Goal: Task Accomplishment & Management: Manage account settings

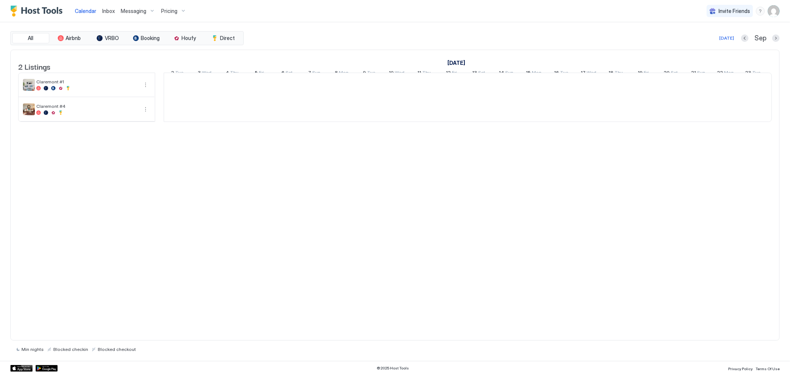
scroll to position [0, 412]
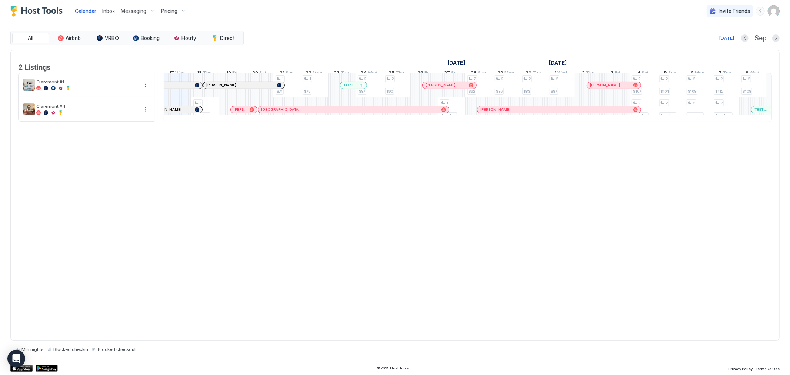
click at [346, 88] on div at bounding box center [346, 85] width 6 height 6
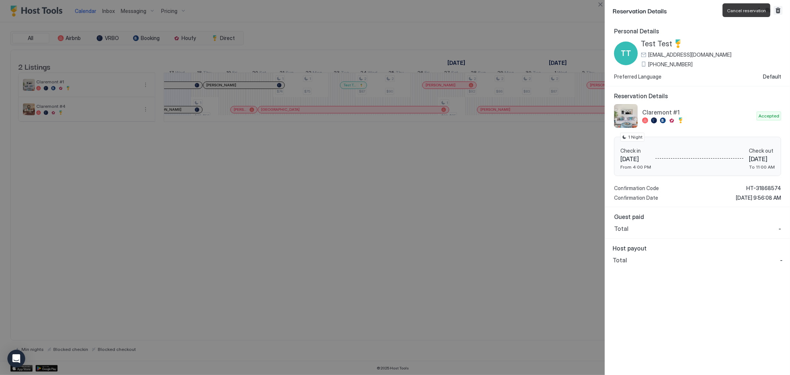
click at [777, 10] on button "Cancel reservation" at bounding box center [778, 10] width 9 height 9
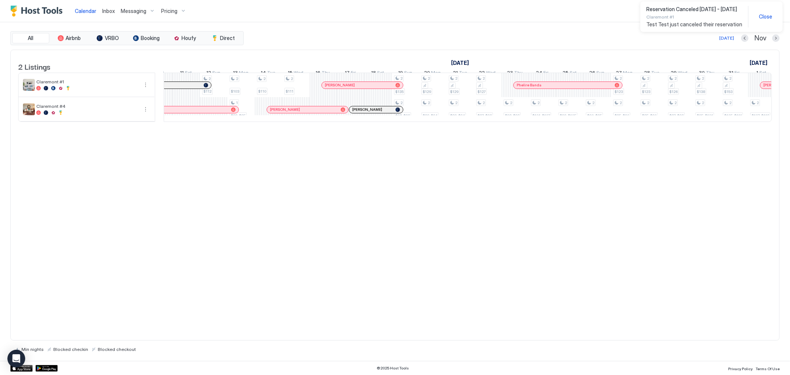
scroll to position [0, 1091]
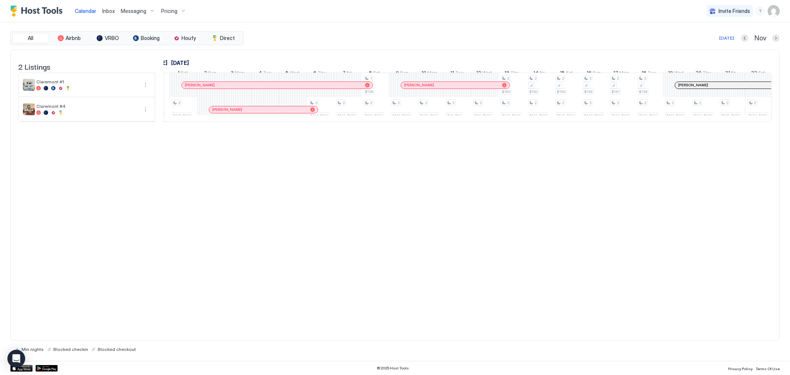
click at [690, 130] on div "2 Listings September 2025 October 2025 November 2025 22 Mon 23 Tue 24 Wed 25 Th…" at bounding box center [395, 90] width 769 height 80
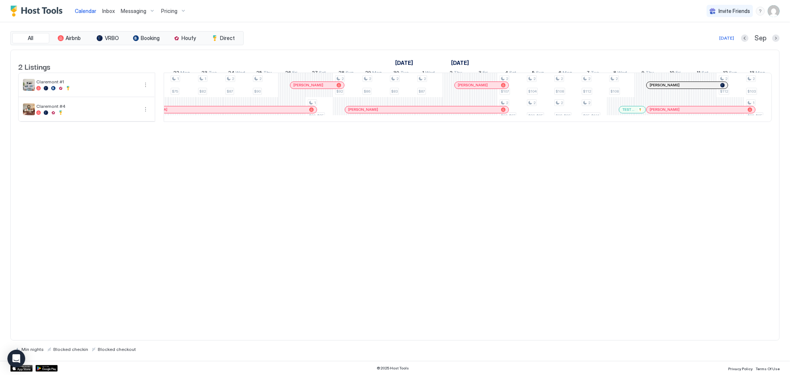
scroll to position [0, 0]
click at [624, 112] on div "TEST 2 TEST 2" at bounding box center [628, 109] width 20 height 5
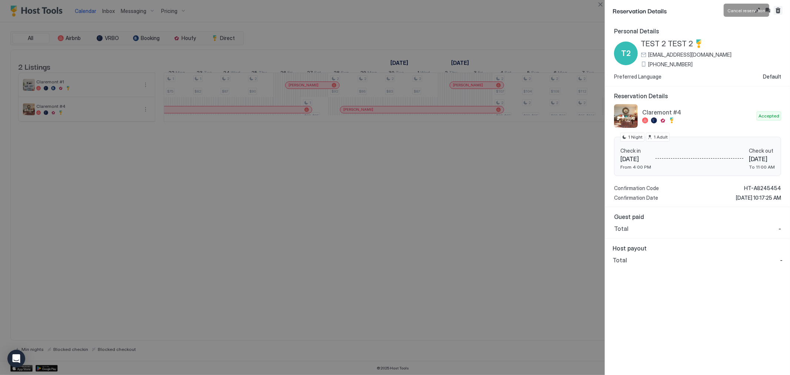
click at [777, 11] on button "Cancel reservation" at bounding box center [778, 10] width 9 height 9
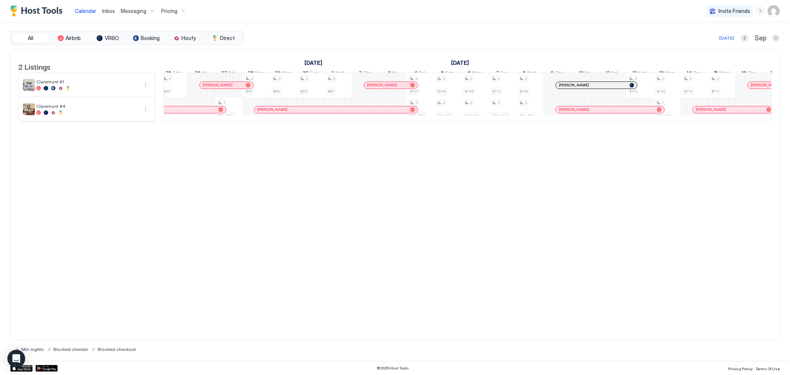
drag, startPoint x: 354, startPoint y: 127, endPoint x: 340, endPoint y: 127, distance: 13.7
click at [342, 122] on tr "1 $49-$52 1 $74 1 $75 1 $82 2 $87 2 $90 1 $80-$85 2 $92 2 $86 2 $83 2 $87 2 $10…" at bounding box center [379, 97] width 1700 height 49
click at [342, 122] on div at bounding box center [338, 109] width 27 height 24
click at [79, 10] on span "Calendar" at bounding box center [85, 11] width 21 height 6
click at [776, 12] on img "User profile" at bounding box center [774, 11] width 12 height 12
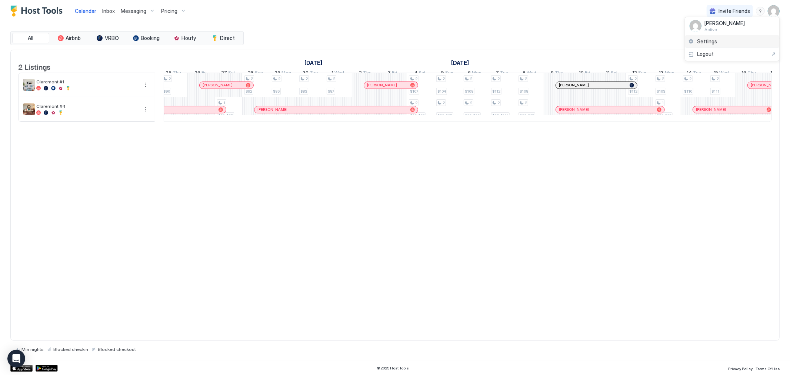
click at [718, 42] on div "Settings" at bounding box center [732, 41] width 94 height 13
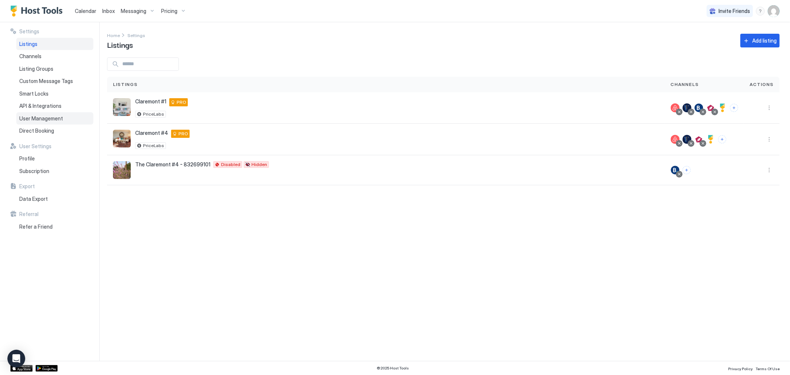
click at [53, 117] on span "User Management" at bounding box center [41, 118] width 44 height 7
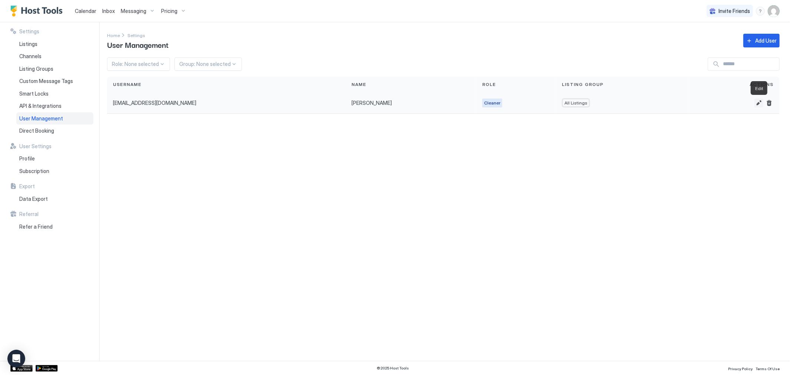
click at [758, 105] on button "Edit" at bounding box center [759, 103] width 9 height 9
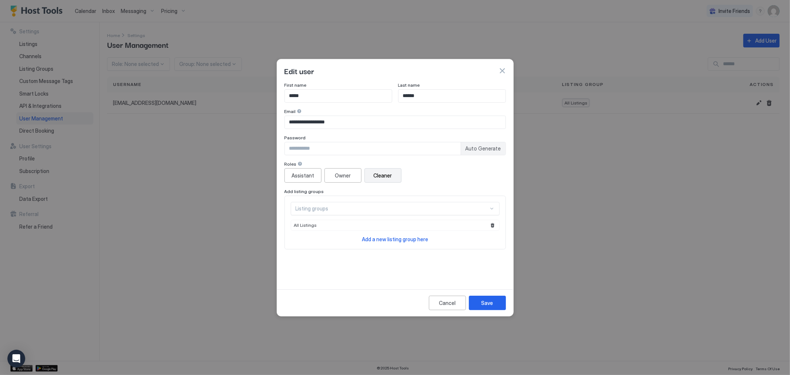
click at [314, 226] on span "All Listings" at bounding box center [305, 225] width 23 height 6
click at [358, 209] on div "Listing groups" at bounding box center [392, 208] width 193 height 7
click at [336, 207] on div "Listing groups" at bounding box center [392, 208] width 193 height 7
click at [314, 226] on span "All Listings" at bounding box center [305, 225] width 23 height 6
click at [501, 72] on button "button" at bounding box center [502, 70] width 7 height 7
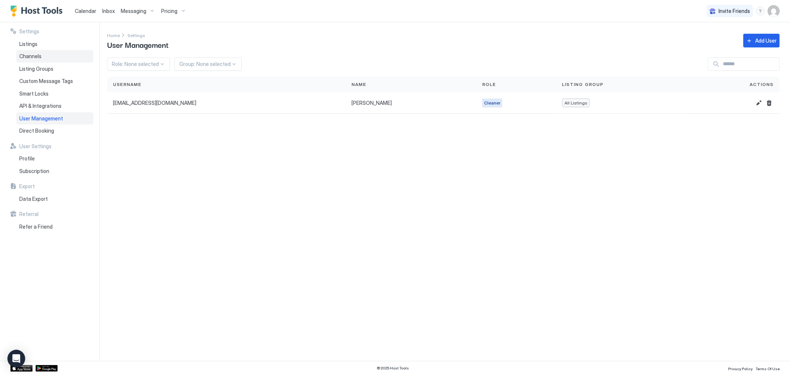
click at [36, 57] on span "Channels" at bounding box center [30, 56] width 22 height 7
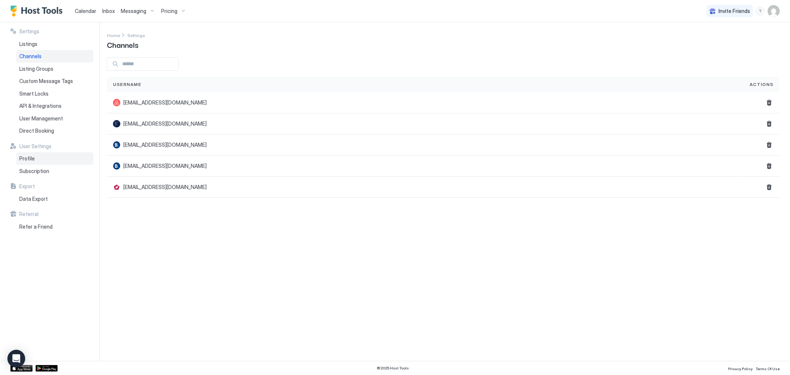
click at [29, 158] on span "Profile" at bounding box center [27, 158] width 16 height 7
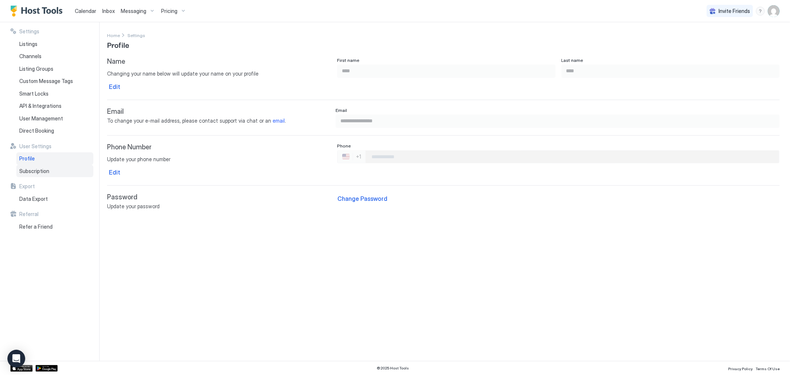
click at [30, 172] on span "Subscription" at bounding box center [34, 171] width 30 height 7
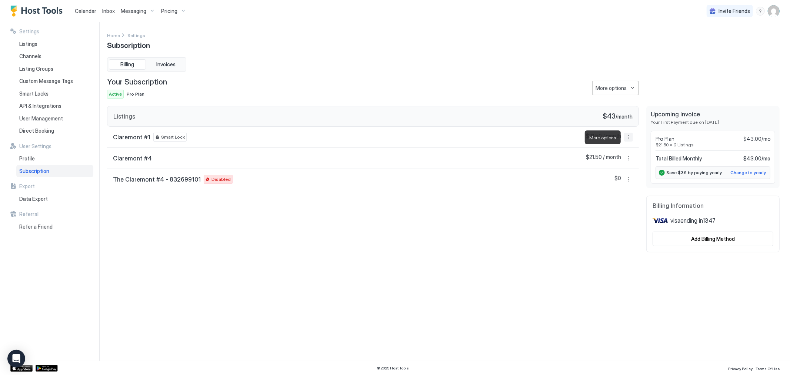
click at [629, 137] on button "More options" at bounding box center [628, 137] width 9 height 9
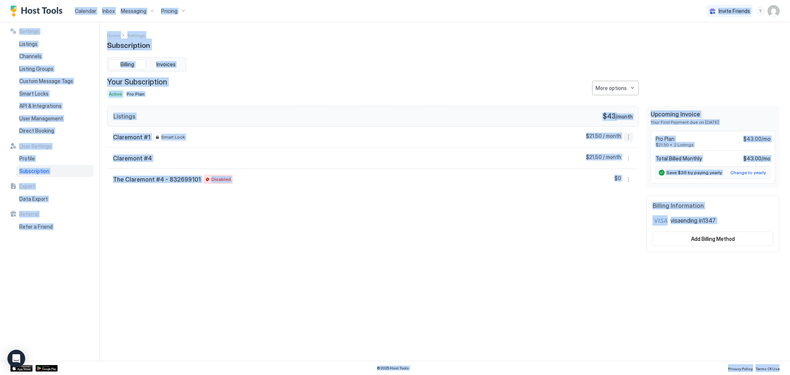
click at [629, 137] on button "More options" at bounding box center [628, 137] width 9 height 9
click at [622, 171] on span "Listing Settings" at bounding box center [616, 172] width 33 height 6
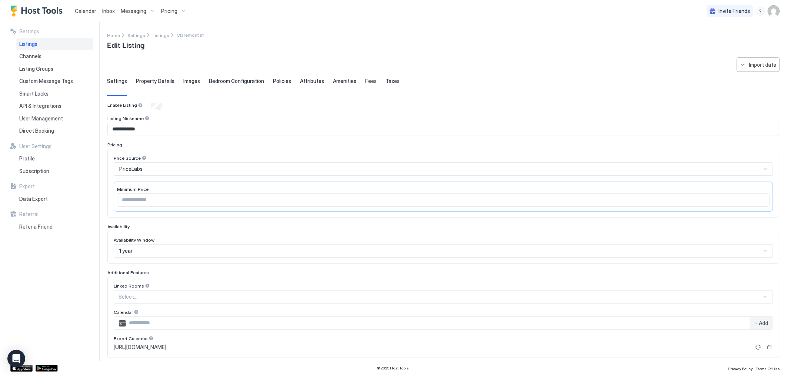
click at [622, 171] on div "PriceLabs" at bounding box center [440, 169] width 642 height 7
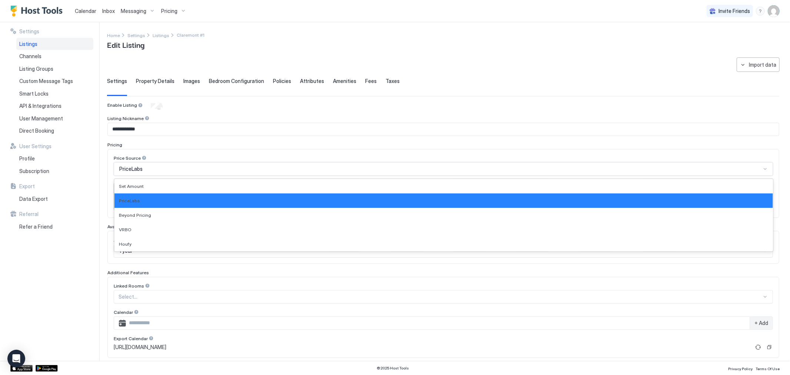
click at [183, 167] on div "PriceLabs" at bounding box center [440, 169] width 642 height 7
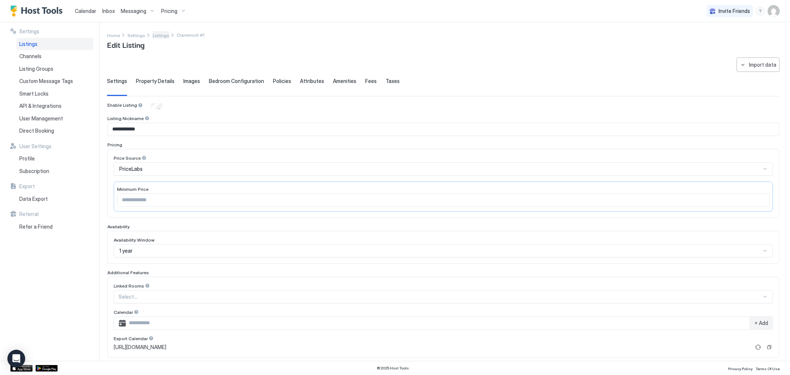
click at [158, 36] on span "Listings" at bounding box center [161, 36] width 17 height 6
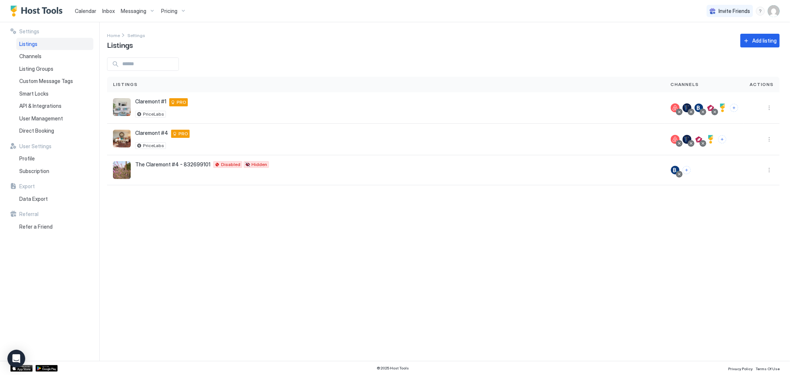
click at [738, 8] on span "Invite Friends" at bounding box center [734, 11] width 31 height 7
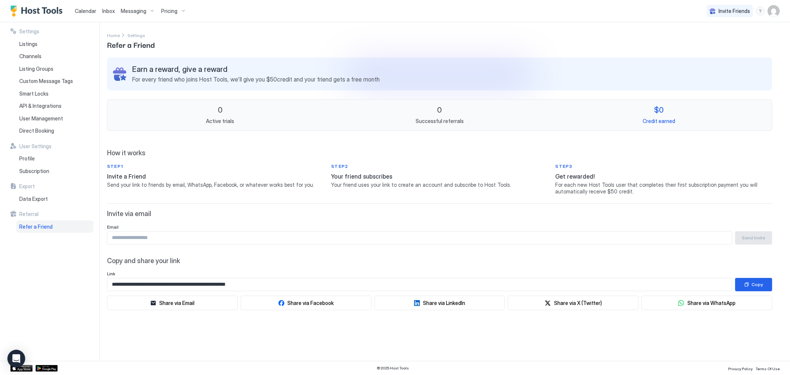
click at [79, 9] on span "Calendar" at bounding box center [85, 11] width 21 height 6
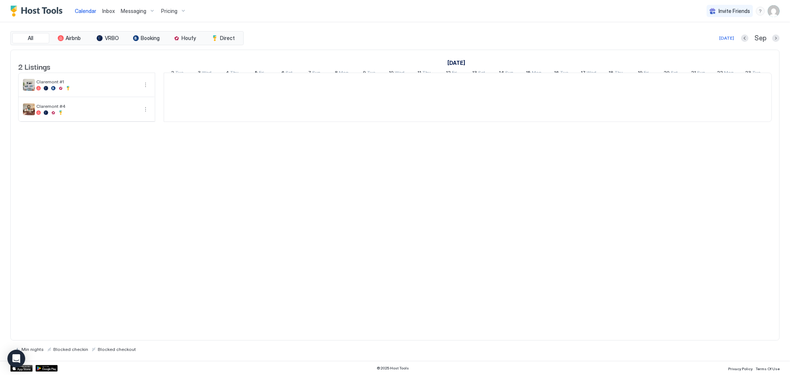
scroll to position [0, 412]
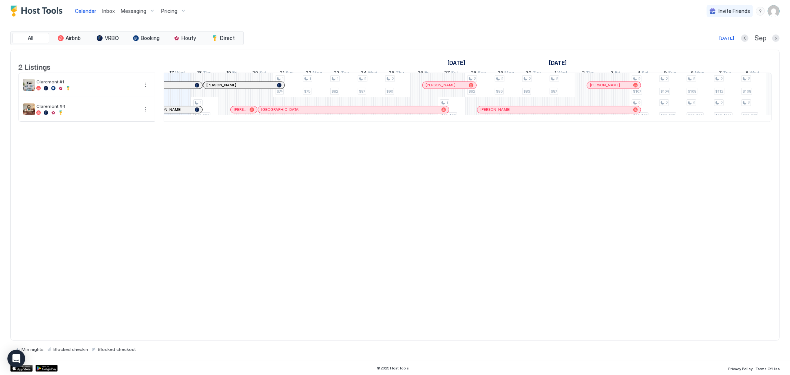
click at [227, 212] on div "2 Listings September 2025 October 2025 November 2025 2 Tue 3 Wed 4 Thu 5 Fri 6 …" at bounding box center [395, 195] width 770 height 291
click at [146, 89] on button "More options" at bounding box center [145, 84] width 9 height 9
click at [146, 89] on div at bounding box center [395, 187] width 790 height 375
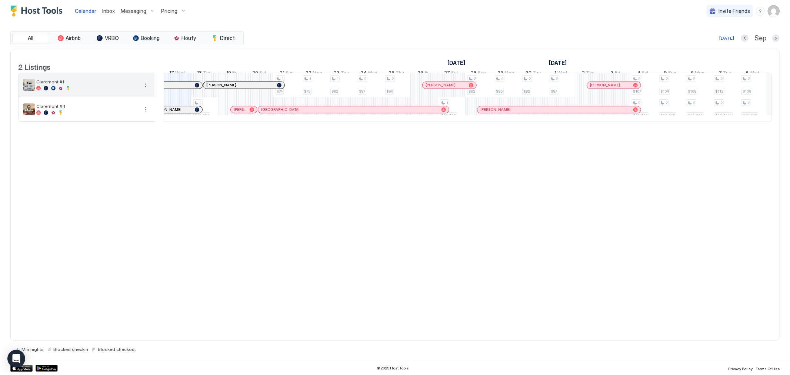
click at [146, 89] on button "More options" at bounding box center [145, 84] width 9 height 9
click at [137, 125] on span "Listing Settings" at bounding box center [132, 125] width 33 height 6
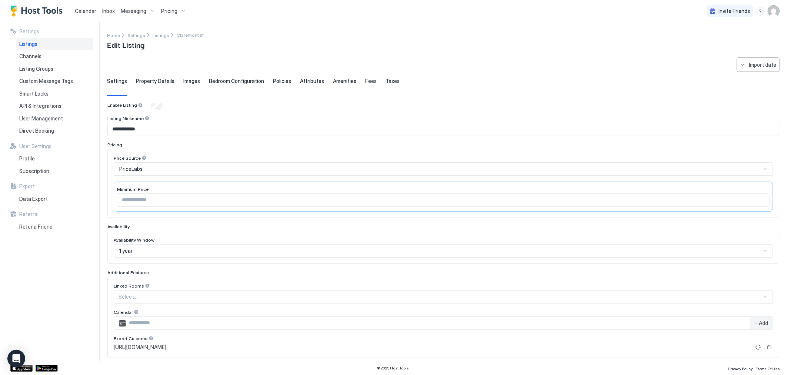
click at [426, 183] on div "Minimum Price **" at bounding box center [444, 197] width 660 height 30
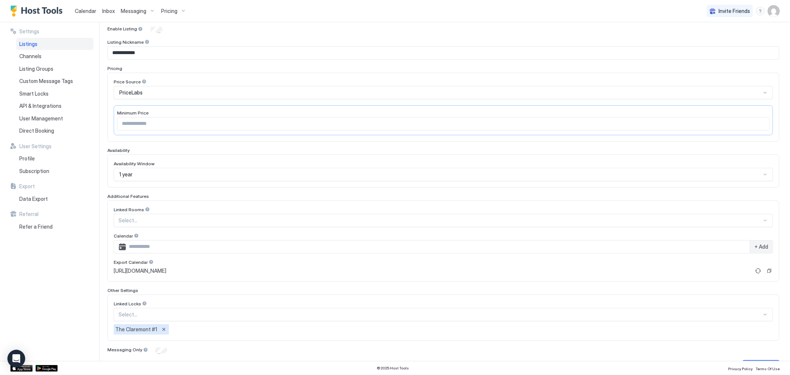
scroll to position [98, 0]
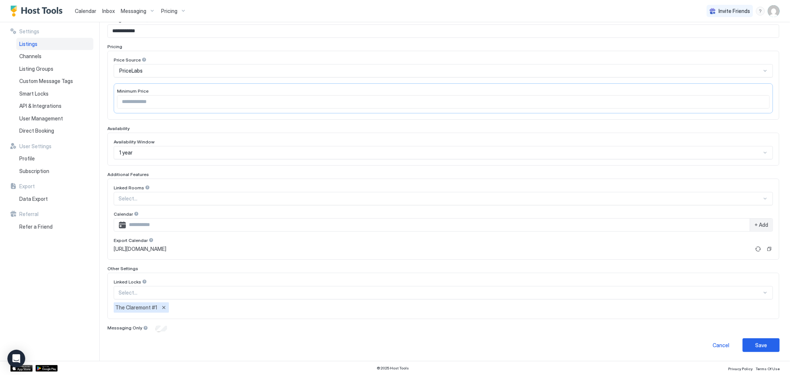
click at [396, 185] on div "Linked Rooms" at bounding box center [444, 188] width 660 height 7
click at [84, 12] on span "Calendar" at bounding box center [85, 11] width 21 height 6
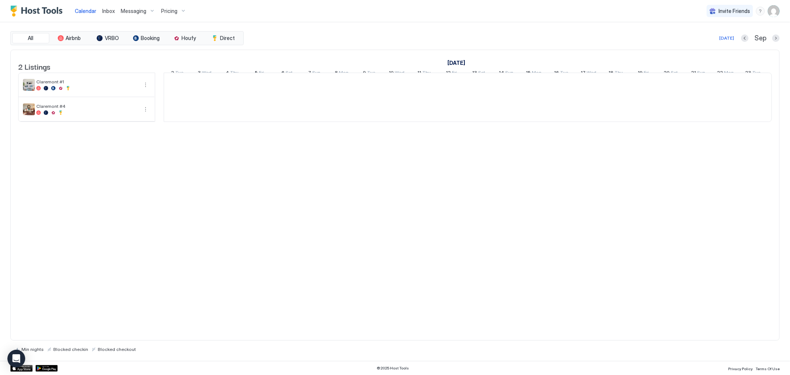
scroll to position [0, 412]
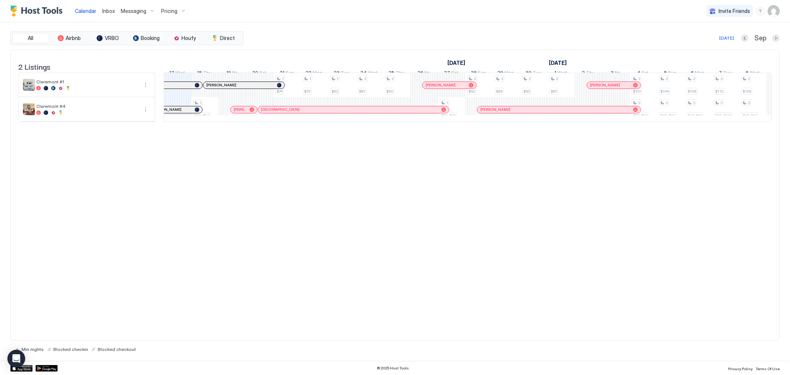
click at [776, 13] on img "User profile" at bounding box center [774, 11] width 12 height 12
click at [710, 42] on span "Settings" at bounding box center [707, 41] width 20 height 7
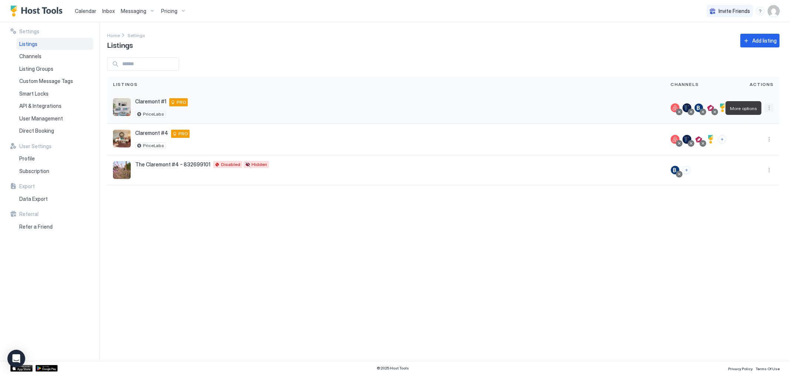
click at [770, 109] on button "More options" at bounding box center [769, 107] width 9 height 9
click at [30, 158] on div at bounding box center [395, 187] width 790 height 375
click at [30, 158] on span "Profile" at bounding box center [27, 158] width 16 height 7
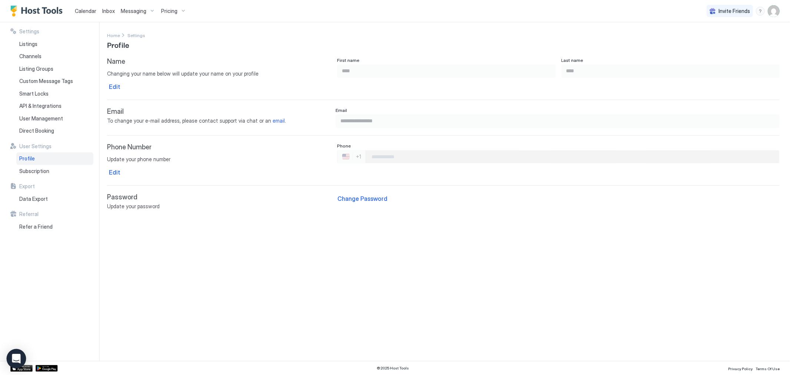
click at [21, 356] on div "Open Intercom Messenger" at bounding box center [17, 359] width 20 height 20
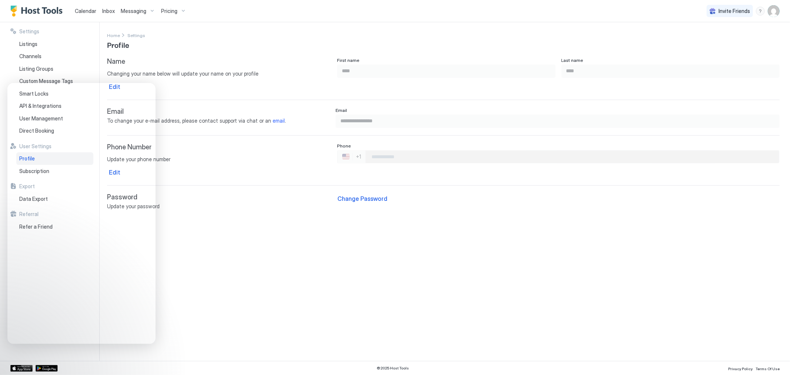
click at [774, 12] on img "User profile" at bounding box center [774, 11] width 12 height 12
click at [712, 43] on span "Settings" at bounding box center [707, 41] width 20 height 7
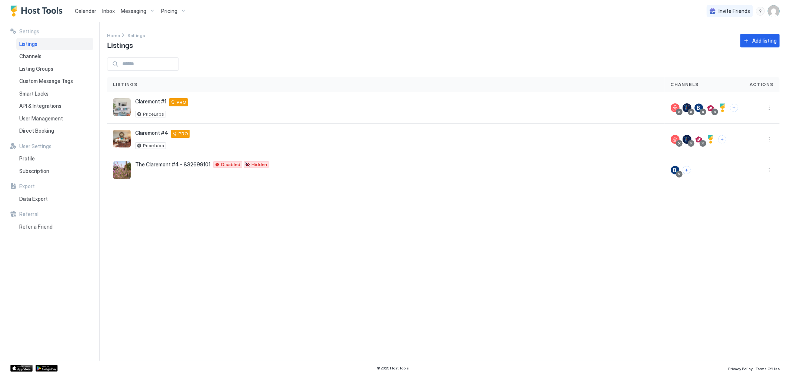
click at [143, 90] on div "Listings" at bounding box center [386, 85] width 558 height 16
click at [40, 69] on span "Listing Groups" at bounding box center [36, 69] width 34 height 7
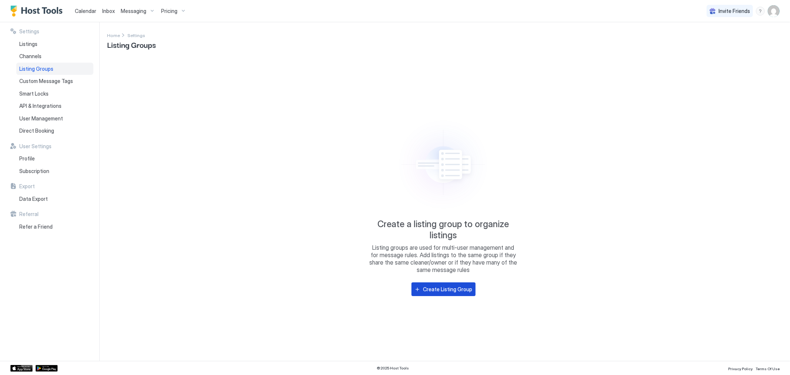
click at [436, 290] on div "Create Listing Group" at bounding box center [448, 289] width 49 height 8
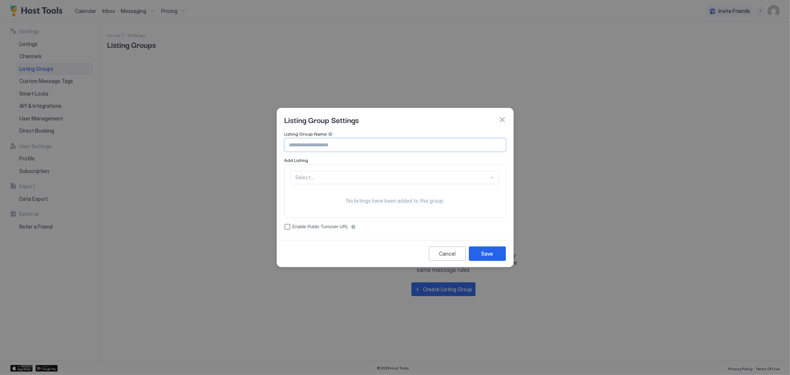
click at [340, 145] on input "Input Field" at bounding box center [395, 145] width 221 height 13
click at [343, 145] on input "Input Field" at bounding box center [395, 145] width 221 height 13
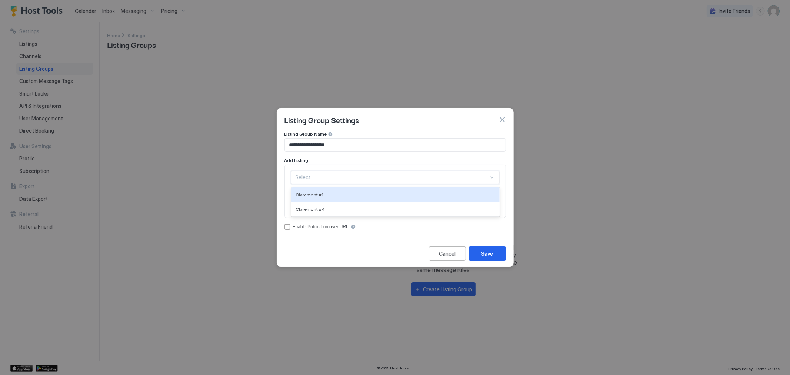
click at [327, 178] on div at bounding box center [392, 177] width 193 height 7
click at [324, 193] on div "Claremont #1" at bounding box center [395, 195] width 199 height 6
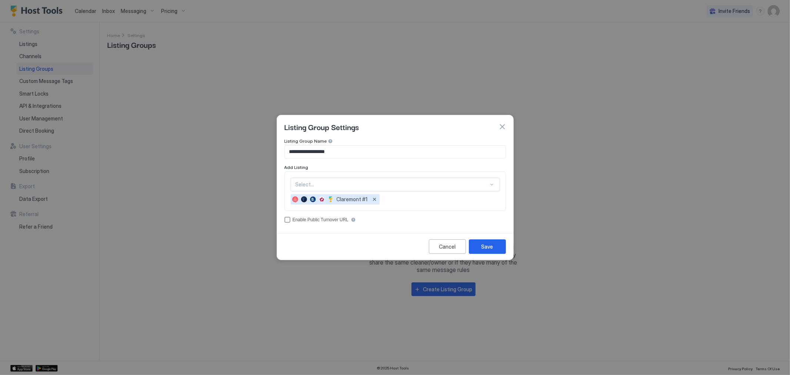
click at [492, 185] on div at bounding box center [492, 185] width 6 height 6
click at [491, 184] on div at bounding box center [492, 185] width 6 height 6
click at [322, 205] on div "Claremont #4" at bounding box center [396, 202] width 208 height 14
click at [288, 219] on div "accessCode" at bounding box center [288, 220] width 6 height 6
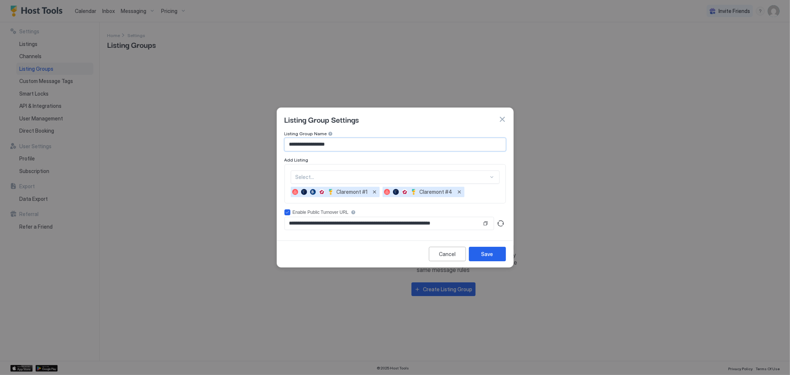
click at [315, 146] on input "**********" at bounding box center [395, 144] width 221 height 13
type input "**********"
click at [483, 253] on div "Save" at bounding box center [488, 254] width 12 height 8
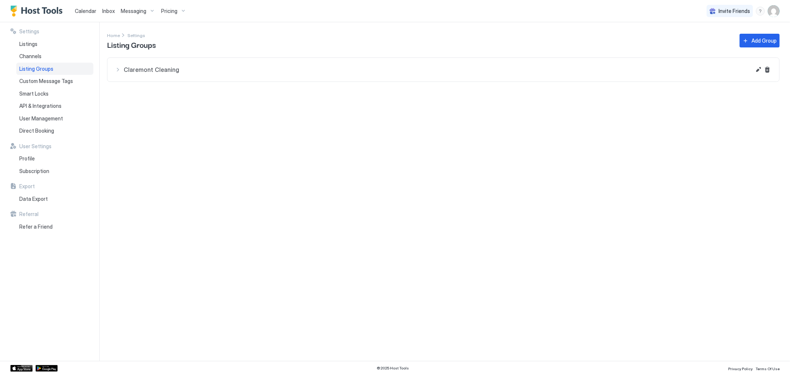
click at [164, 69] on span "Claremont Cleaning" at bounding box center [438, 69] width 628 height 7
click at [245, 209] on div "Settings Home Settings Listing Groups Add Group Claremont Cleaning Claremont #1…" at bounding box center [448, 191] width 683 height 339
click at [42, 69] on span "Listing Groups" at bounding box center [36, 69] width 34 height 7
click at [224, 103] on div "Claremont #1" at bounding box center [454, 97] width 622 height 18
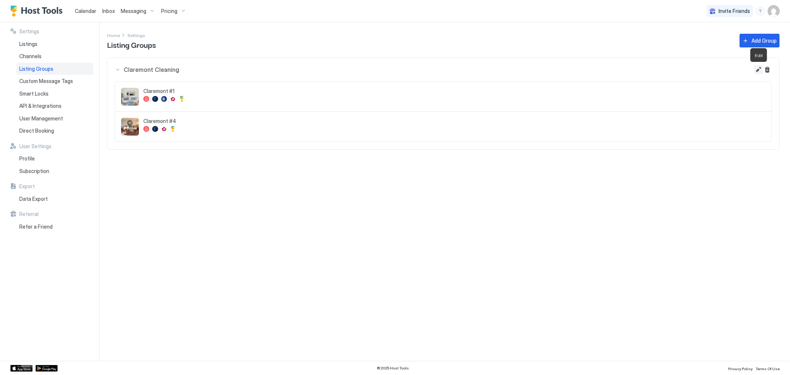
click at [758, 69] on button "Edit" at bounding box center [758, 69] width 9 height 9
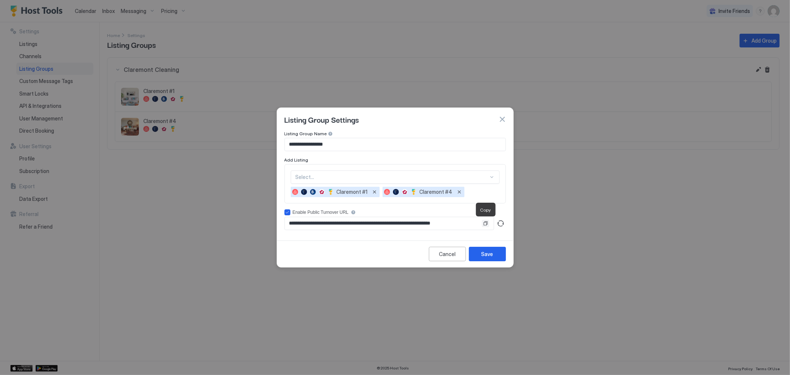
click at [487, 223] on button "Copy" at bounding box center [485, 223] width 7 height 7
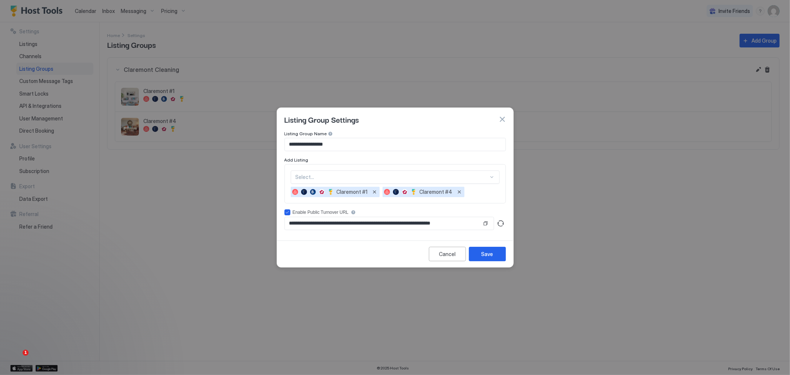
click at [501, 121] on button "button" at bounding box center [502, 119] width 7 height 7
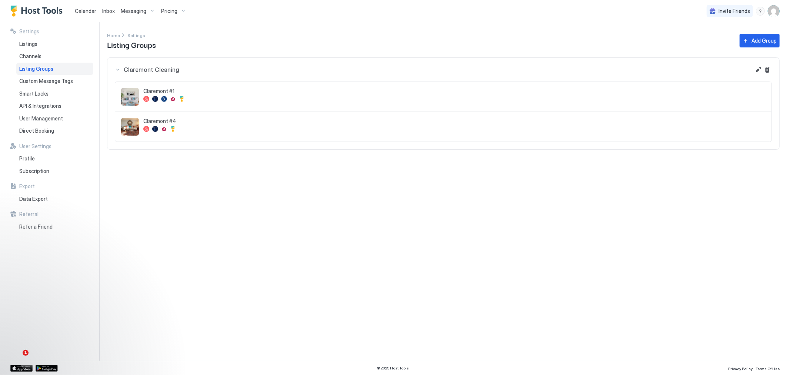
click at [83, 10] on span "Calendar" at bounding box center [85, 11] width 21 height 6
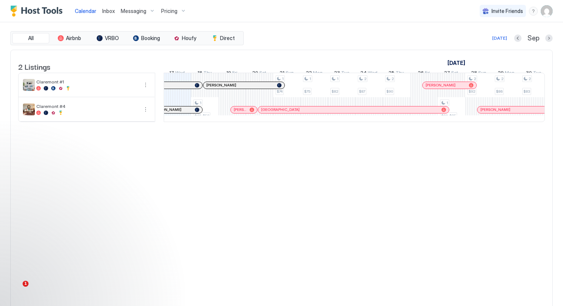
scroll to position [0, 412]
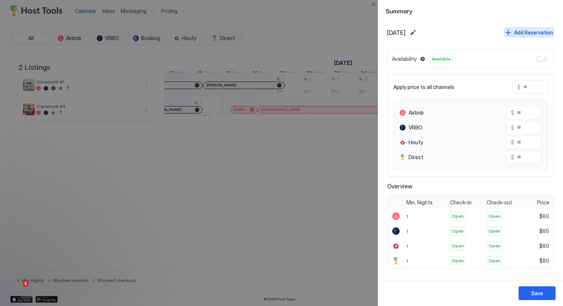
click at [533, 31] on div "Add Reservation" at bounding box center [533, 33] width 39 height 8
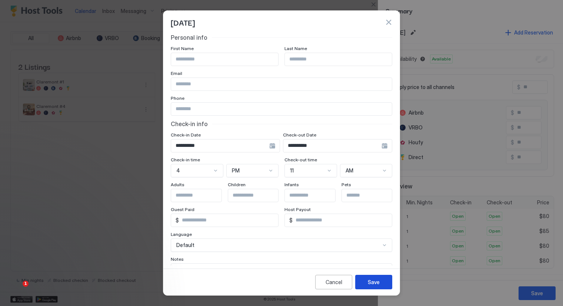
click at [365, 285] on button "Save" at bounding box center [373, 282] width 37 height 14
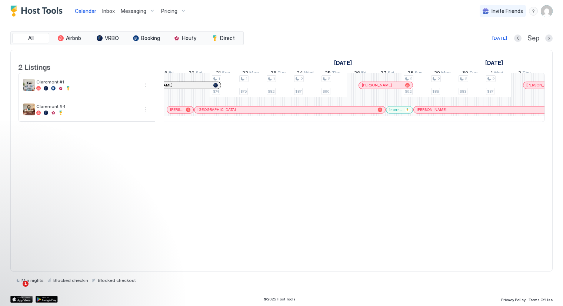
scroll to position [0, 477]
click at [391, 113] on div at bounding box center [391, 110] width 6 height 6
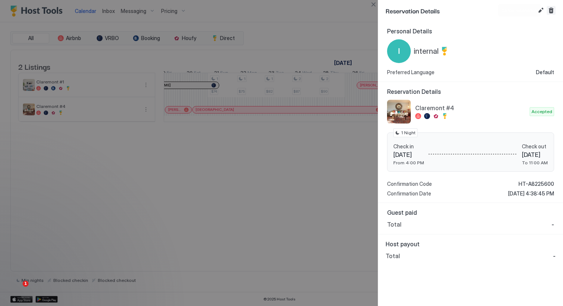
click at [549, 10] on button "Cancel reservation" at bounding box center [551, 10] width 9 height 9
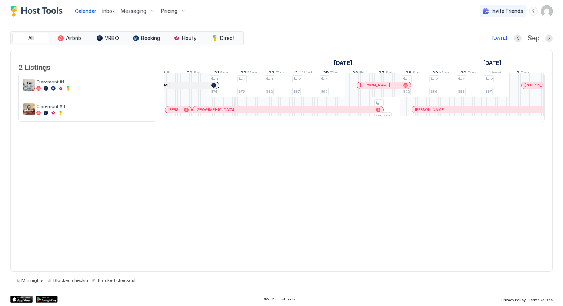
click at [133, 11] on span "Messaging" at bounding box center [134, 11] width 26 height 7
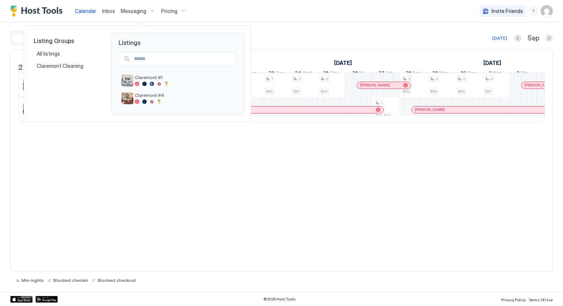
click at [151, 10] on div at bounding box center [281, 153] width 563 height 306
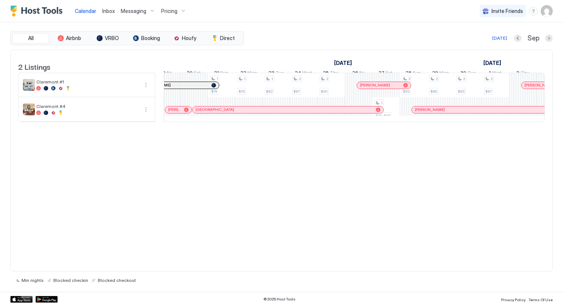
click at [543, 11] on img "User profile" at bounding box center [547, 11] width 12 height 12
click at [485, 42] on span "Settings" at bounding box center [480, 41] width 20 height 7
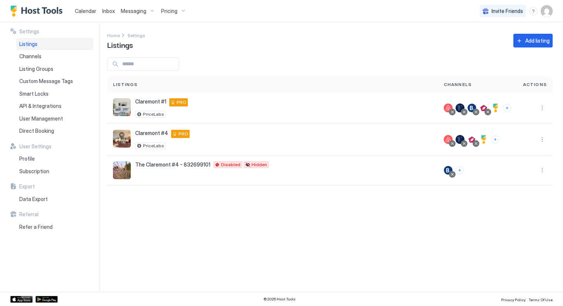
click at [151, 10] on div "Messaging" at bounding box center [138, 11] width 40 height 13
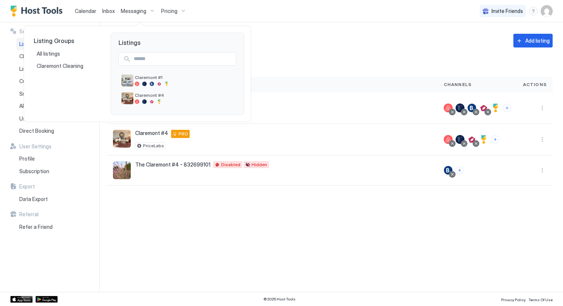
click at [274, 19] on div at bounding box center [281, 153] width 563 height 306
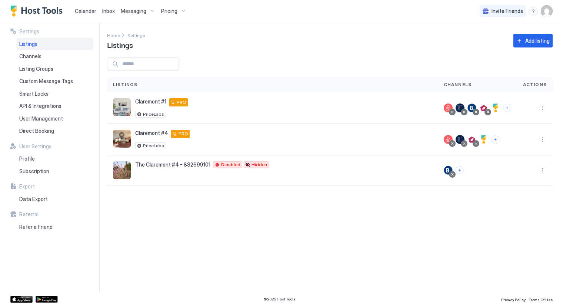
click at [142, 9] on span "Messaging" at bounding box center [134, 11] width 26 height 7
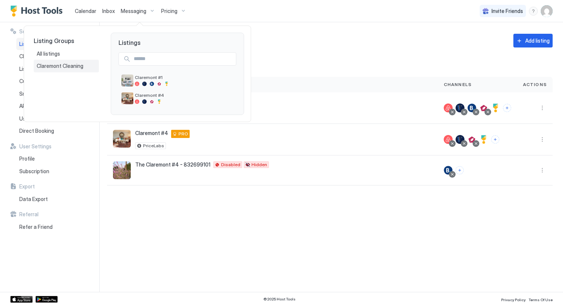
click at [67, 67] on span "Claremont Cleaning" at bounding box center [61, 66] width 48 height 7
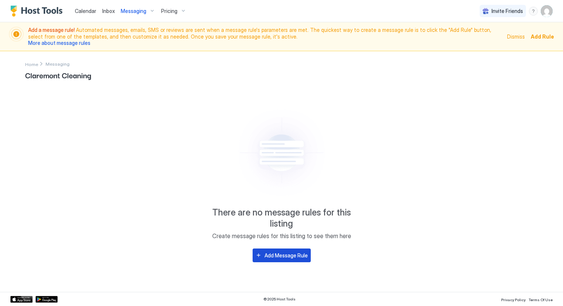
click at [273, 257] on div "Add Message Rule" at bounding box center [286, 255] width 43 height 8
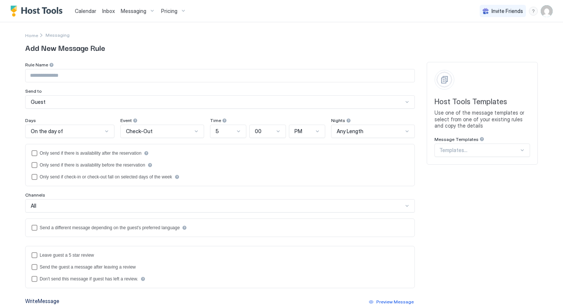
click at [58, 73] on input "Input Field" at bounding box center [220, 75] width 389 height 13
type input "**********"
click at [56, 101] on div "Guest" at bounding box center [217, 102] width 372 height 7
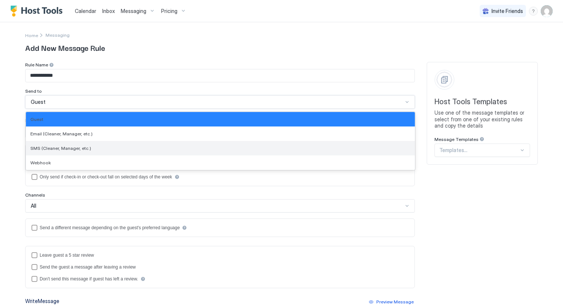
click at [52, 147] on span "SMS (Cleaner, Manager, etc.)" at bounding box center [60, 148] width 61 height 6
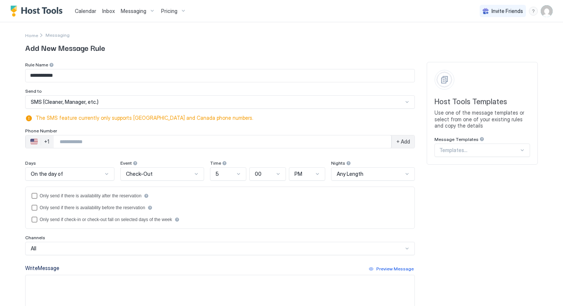
click at [94, 143] on input "Phone Number input" at bounding box center [223, 141] width 338 height 13
type input "**********"
click at [460, 150] on div at bounding box center [479, 150] width 80 height 7
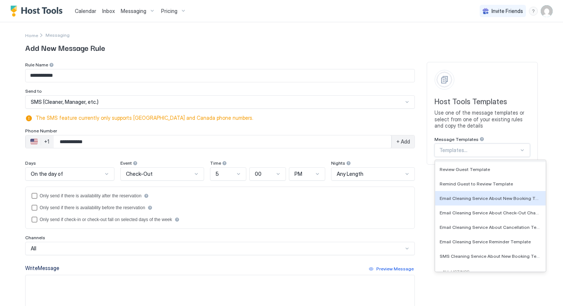
scroll to position [165, 0]
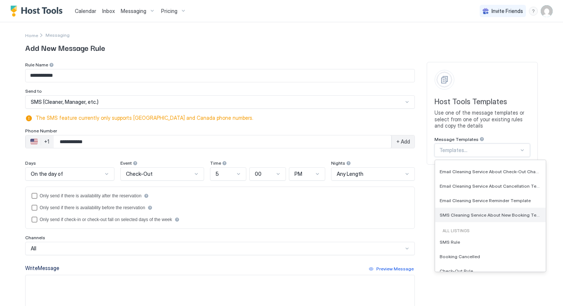
click at [486, 215] on span "SMS Cleaning Service About New Booking Template" at bounding box center [490, 215] width 100 height 6
type input "********"
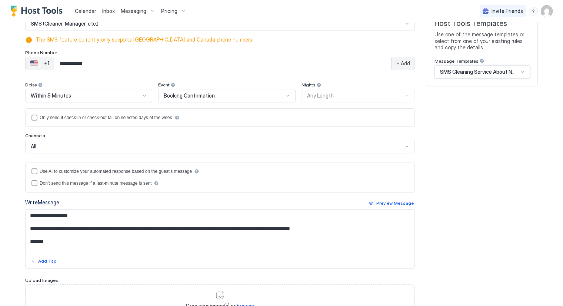
scroll to position [82, 0]
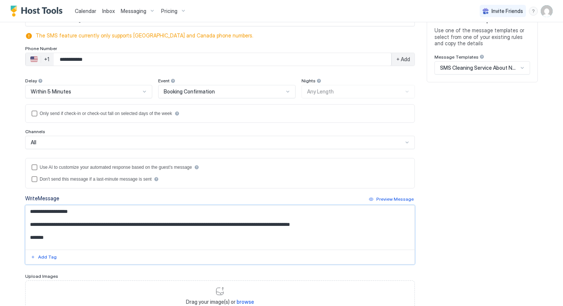
drag, startPoint x: 72, startPoint y: 210, endPoint x: 23, endPoint y: 209, distance: 48.9
click at [26, 209] on textarea "**********" at bounding box center [220, 227] width 389 height 44
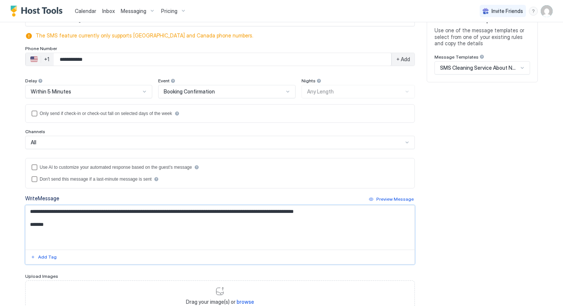
drag, startPoint x: 96, startPoint y: 208, endPoint x: 145, endPoint y: 210, distance: 49.0
click at [145, 210] on textarea "**********" at bounding box center [220, 227] width 389 height 44
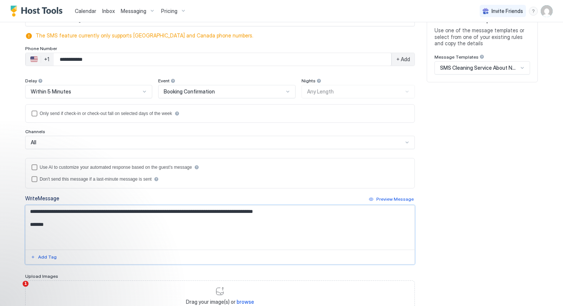
click at [199, 210] on textarea "**********" at bounding box center [220, 227] width 389 height 44
drag, startPoint x: 243, startPoint y: 210, endPoint x: 298, endPoint y: 210, distance: 54.5
click at [298, 210] on textarea "**********" at bounding box center [220, 227] width 389 height 44
click at [255, 208] on textarea "**********" at bounding box center [220, 227] width 389 height 44
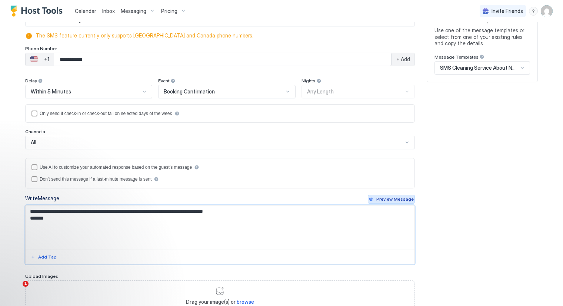
type textarea "**********"
click at [406, 196] on div "Preview Message" at bounding box center [394, 199] width 37 height 7
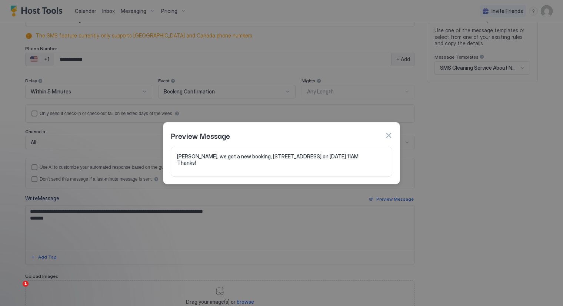
click at [389, 133] on button "button" at bounding box center [388, 135] width 7 height 7
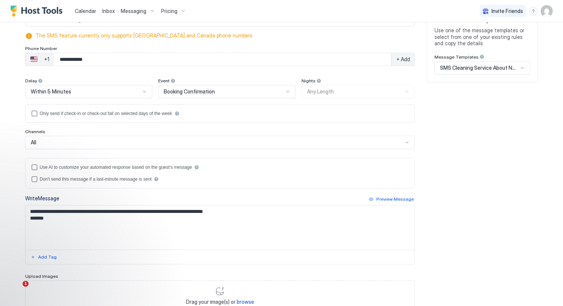
click at [482, 169] on div "**********" at bounding box center [281, 159] width 513 height 359
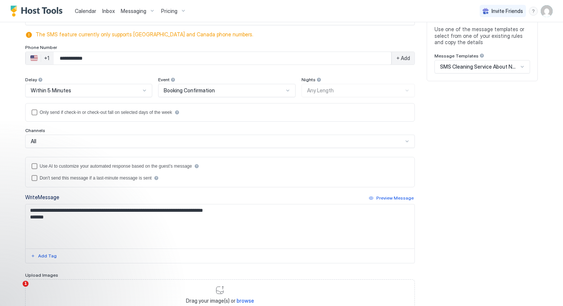
scroll to position [11, 0]
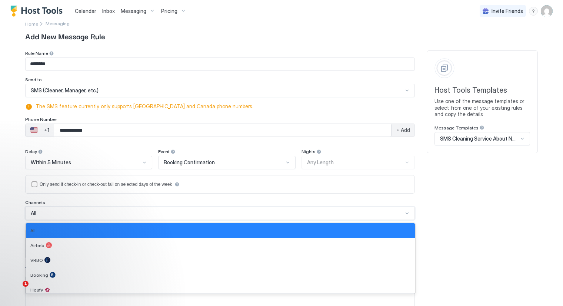
click at [405, 212] on div "7 results available. Use Up and Down to choose options, press Enter to select t…" at bounding box center [220, 212] width 390 height 13
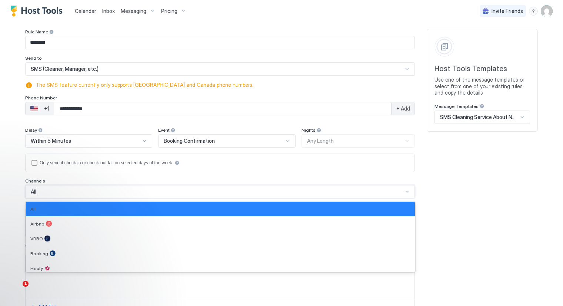
scroll to position [34, 0]
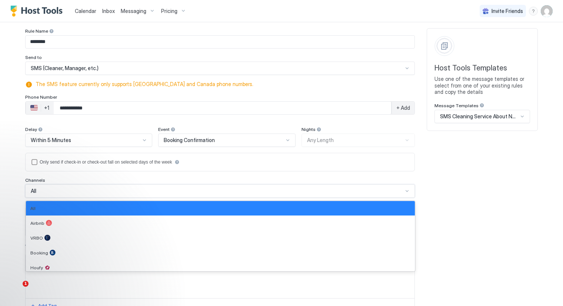
click at [449, 207] on div "**********" at bounding box center [281, 207] width 513 height 359
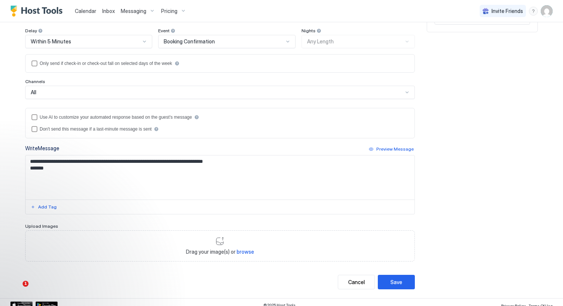
scroll to position [135, 0]
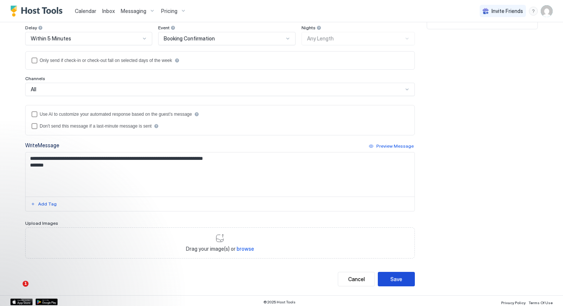
click at [391, 275] on div "Save" at bounding box center [397, 279] width 12 height 8
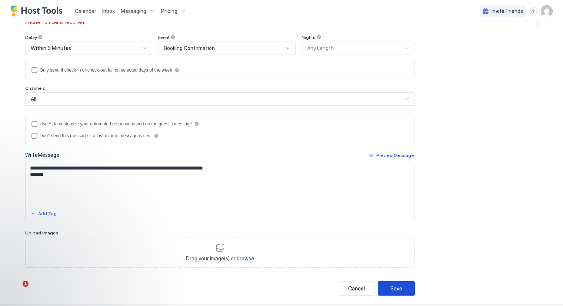
click at [395, 288] on div "Save" at bounding box center [397, 288] width 12 height 8
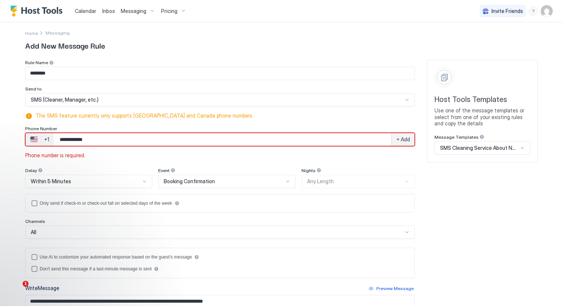
scroll to position [0, 0]
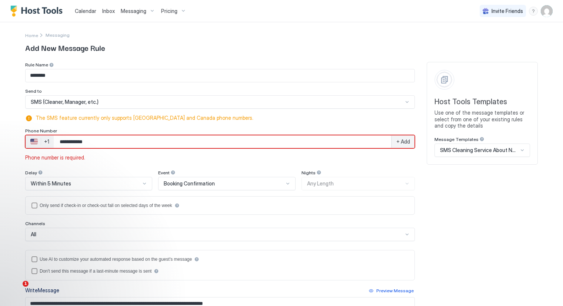
click at [191, 143] on input "**********" at bounding box center [223, 141] width 338 height 13
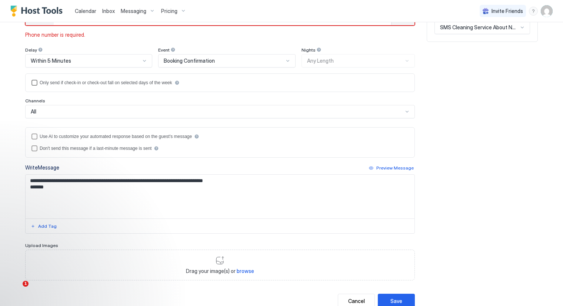
scroll to position [145, 0]
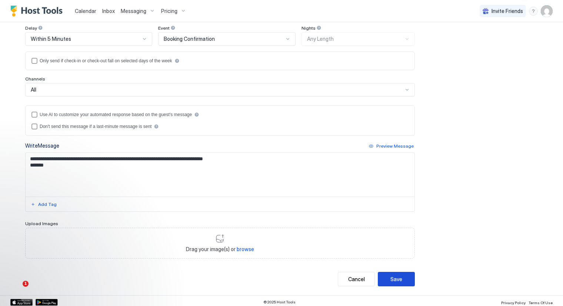
click at [387, 277] on button "Save" at bounding box center [396, 279] width 37 height 14
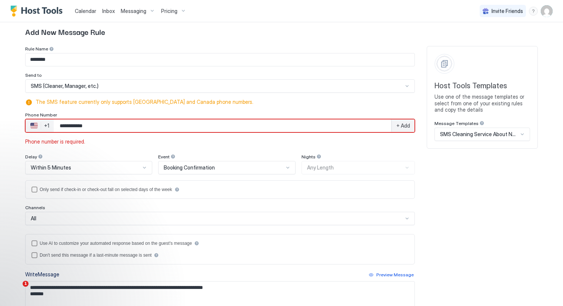
scroll to position [0, 0]
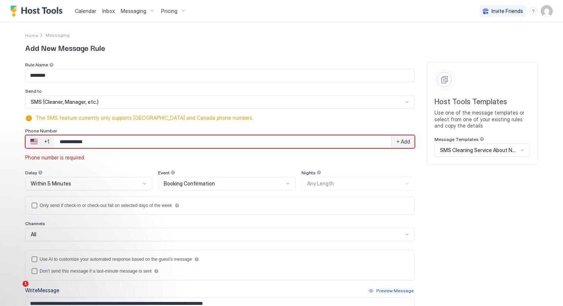
click at [124, 139] on input "**********" at bounding box center [223, 141] width 338 height 13
click at [107, 140] on input "**********" at bounding box center [223, 141] width 338 height 13
type input "**********"
click at [400, 143] on span "+ Add" at bounding box center [403, 141] width 14 height 7
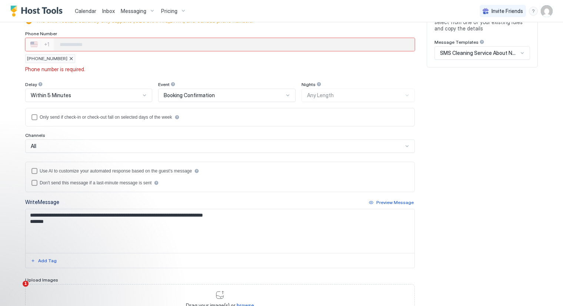
scroll to position [153, 0]
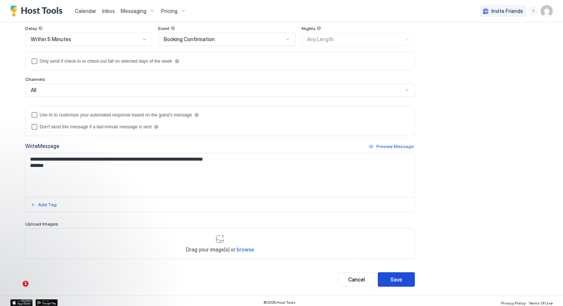
click at [386, 278] on button "Save" at bounding box center [396, 279] width 37 height 14
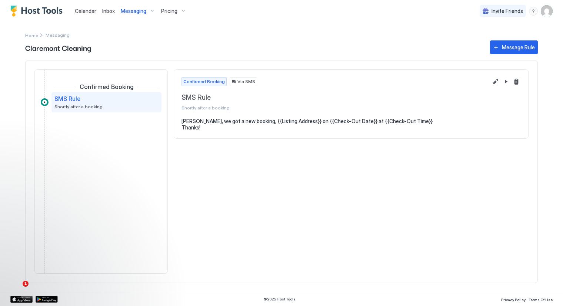
click at [80, 12] on span "Calendar" at bounding box center [85, 11] width 21 height 6
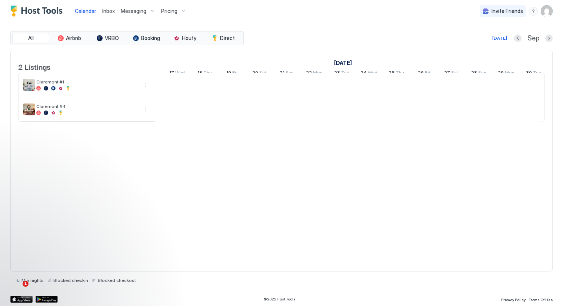
scroll to position [0, 412]
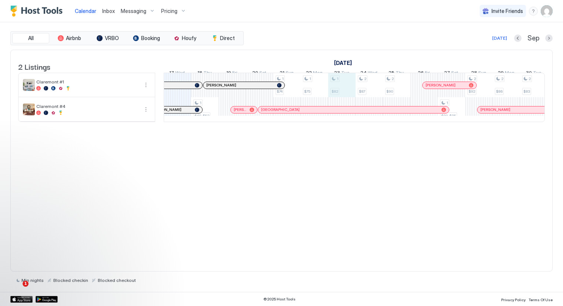
click at [343, 88] on div "1 $49-$52 1 $74 1 $75 1 $82 2 $87 2 $90 1 $80-$85 2 $92 2 $86 2 $83 2 $87 2 $10…" at bounding box center [492, 97] width 1481 height 49
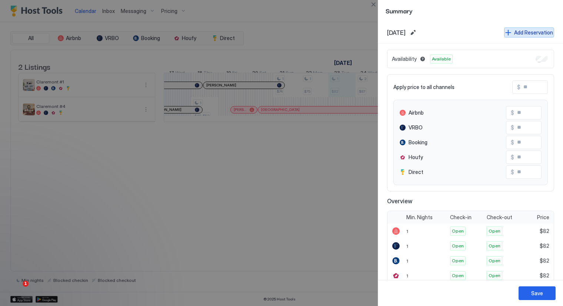
click at [534, 31] on div "Add Reservation" at bounding box center [533, 33] width 39 height 8
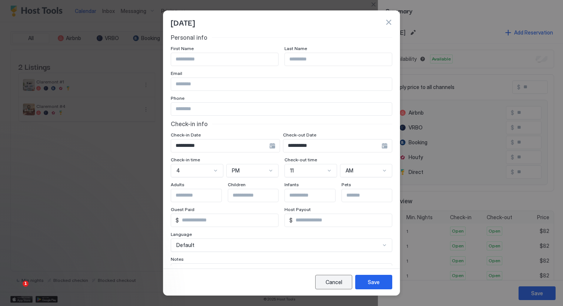
click at [333, 285] on div "Cancel" at bounding box center [334, 282] width 17 height 8
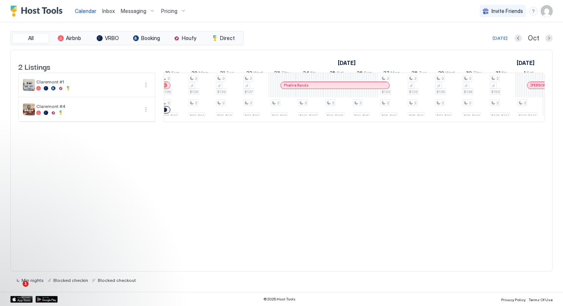
scroll to position [0, 508]
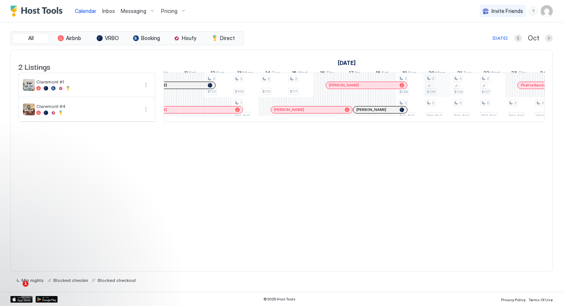
click at [431, 91] on div "1 $75 1 $82 2 $87 2 $90 1 $80-$85 2 $92 2 $86 2 $83 2 $87 2 $107 2 $92-$97 2 $1…" at bounding box center [396, 97] width 1481 height 49
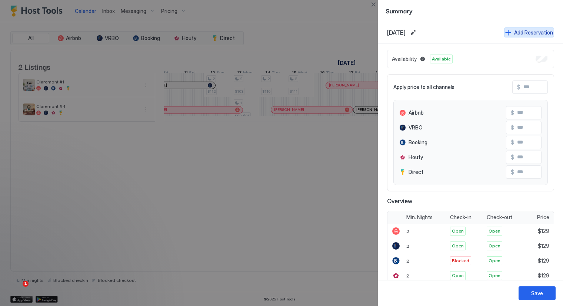
click at [531, 33] on div "Add Reservation" at bounding box center [533, 33] width 39 height 8
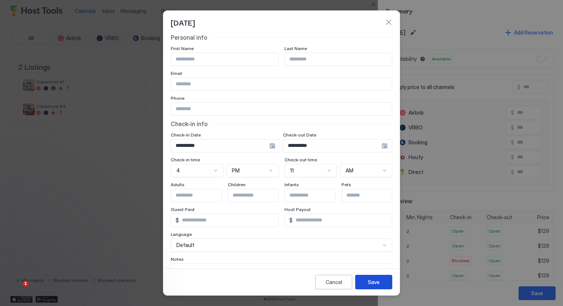
click at [366, 282] on button "Save" at bounding box center [373, 282] width 37 height 14
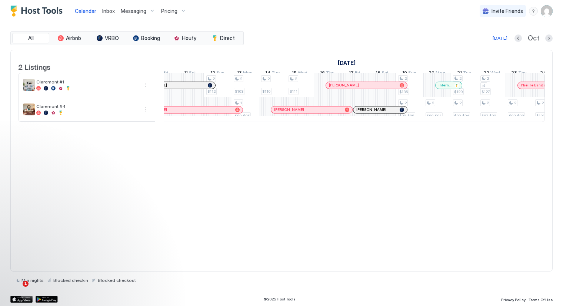
click at [141, 11] on span "Messaging" at bounding box center [134, 11] width 26 height 7
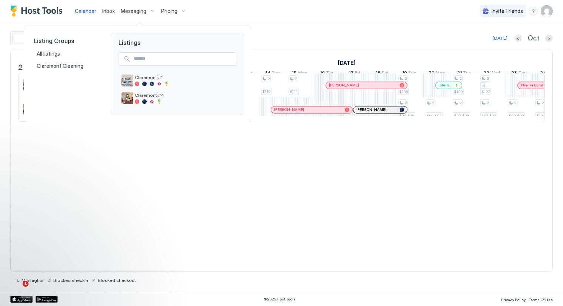
click at [151, 10] on div at bounding box center [281, 153] width 563 height 306
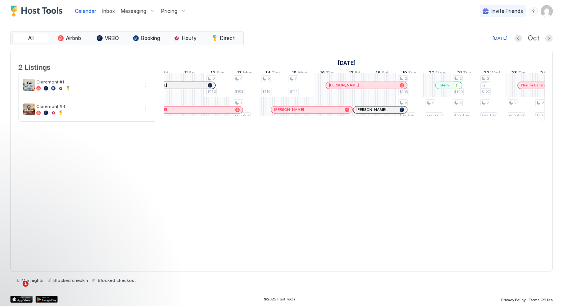
click at [148, 11] on div "Messaging" at bounding box center [138, 11] width 40 height 13
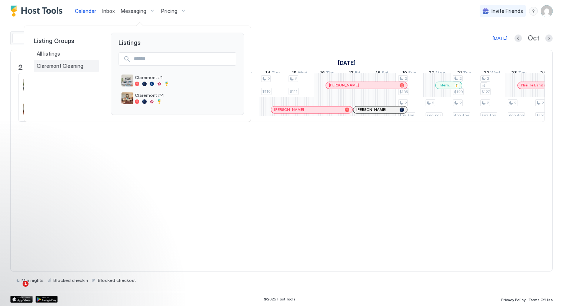
click at [51, 69] on span "Claremont Cleaning" at bounding box center [61, 66] width 48 height 7
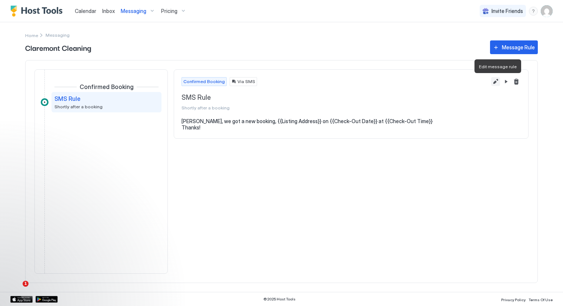
click at [495, 82] on button "Edit message rule" at bounding box center [495, 81] width 9 height 9
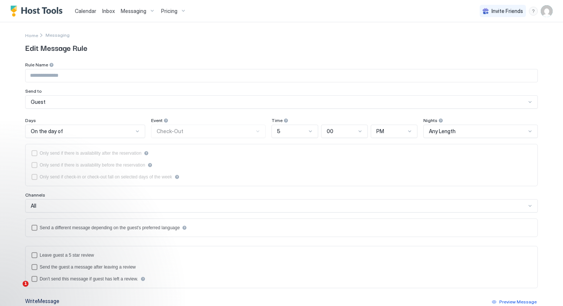
type input "********"
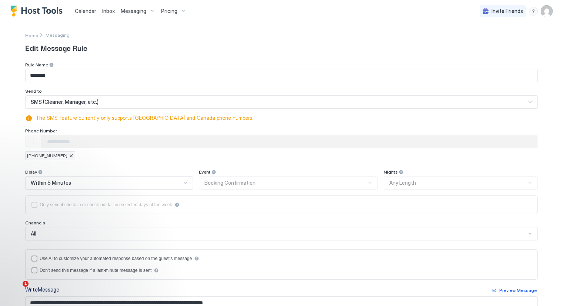
type textarea "**********"
click at [89, 137] on input "Phone Number input" at bounding box center [296, 141] width 484 height 13
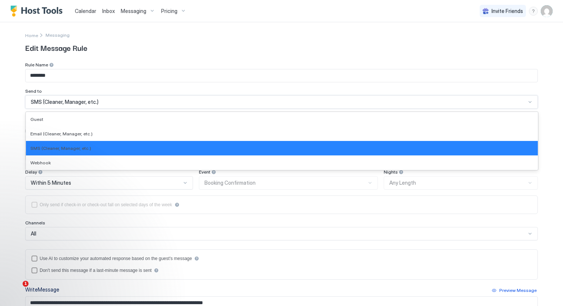
click at [109, 99] on div "SMS (Cleaner, Manager, etc.)" at bounding box center [278, 102] width 495 height 7
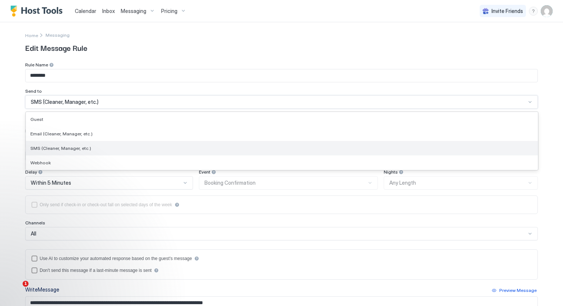
click at [73, 147] on span "SMS (Cleaner, Manager, etc.)" at bounding box center [60, 148] width 61 height 6
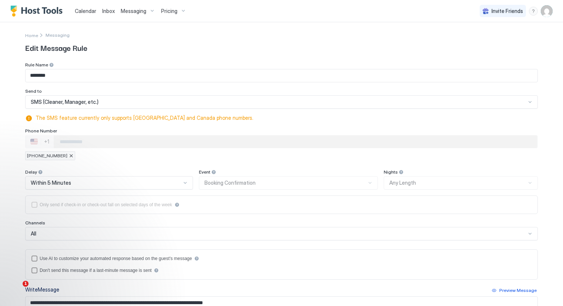
click at [86, 138] on input "Phone Number input" at bounding box center [296, 141] width 484 height 13
click at [41, 154] on span "+16023907307" at bounding box center [47, 155] width 40 height 7
type input "**********"
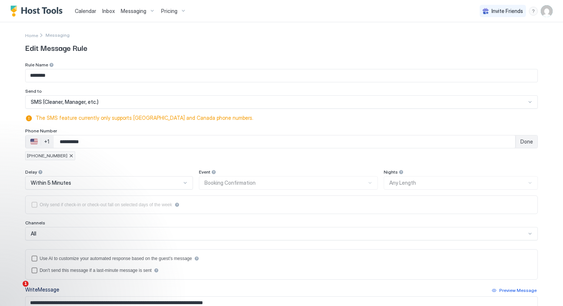
click at [112, 143] on input "**********" at bounding box center [285, 141] width 462 height 13
click at [523, 143] on span "Done" at bounding box center [527, 141] width 13 height 7
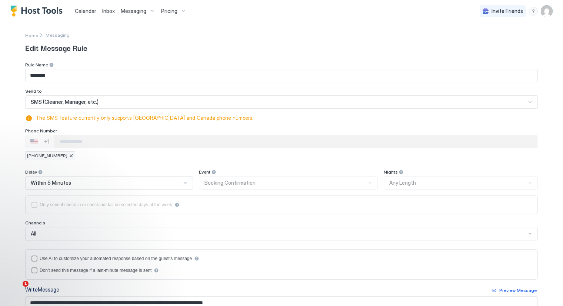
click at [34, 153] on span "+16023907307" at bounding box center [47, 155] width 40 height 7
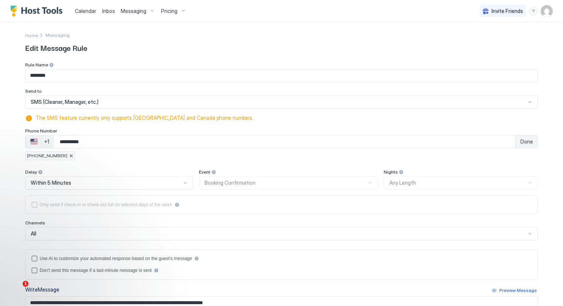
click at [83, 140] on input "**********" at bounding box center [285, 141] width 462 height 13
click at [103, 140] on input "**********" at bounding box center [285, 141] width 462 height 13
type input "**********"
click at [521, 142] on span "Done" at bounding box center [527, 141] width 13 height 7
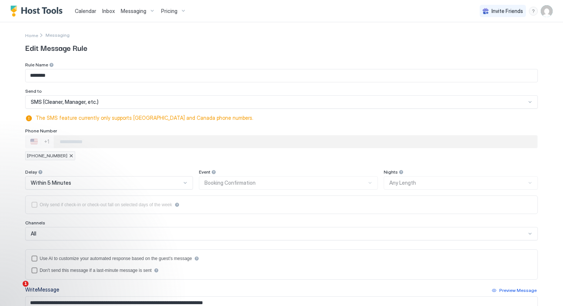
click at [69, 154] on div at bounding box center [71, 155] width 4 height 4
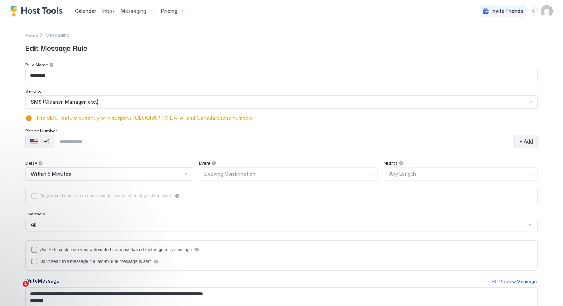
click at [86, 145] on input "Phone Number input" at bounding box center [284, 141] width 461 height 13
click at [117, 138] on input "Phone Number input" at bounding box center [284, 141] width 461 height 13
type input "**********"
click at [526, 140] on span "+ Add" at bounding box center [526, 141] width 14 height 7
click at [514, 140] on input "**********" at bounding box center [284, 141] width 461 height 13
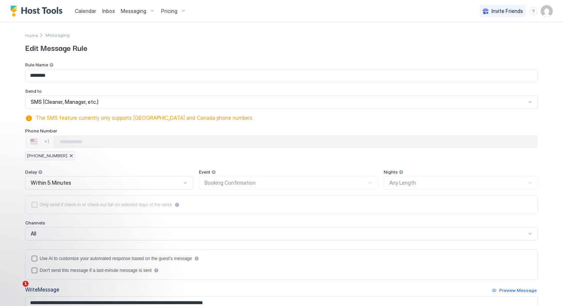
click at [245, 140] on input "Phone Number input" at bounding box center [296, 141] width 484 height 13
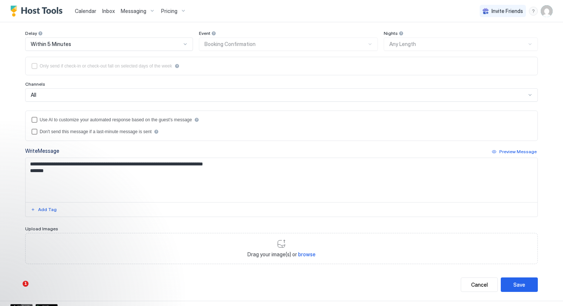
scroll to position [144, 0]
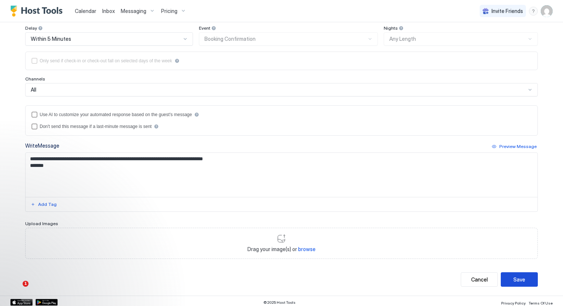
click at [505, 275] on button "Save" at bounding box center [519, 279] width 37 height 14
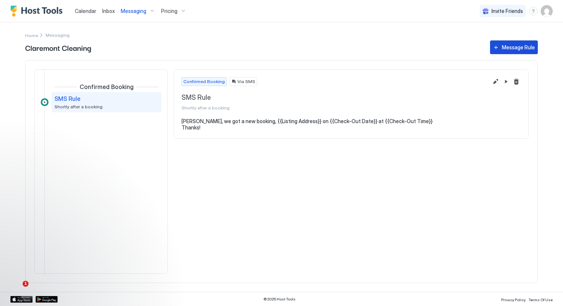
click at [497, 46] on button "Message Rule" at bounding box center [514, 47] width 48 height 14
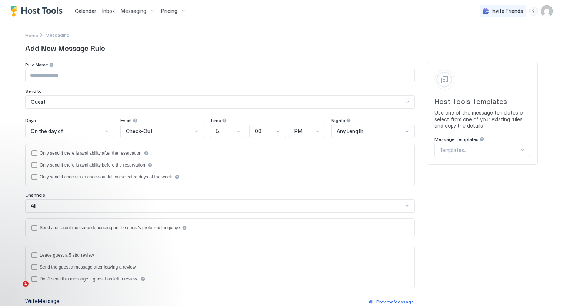
click at [66, 105] on div "Guest" at bounding box center [220, 101] width 390 height 13
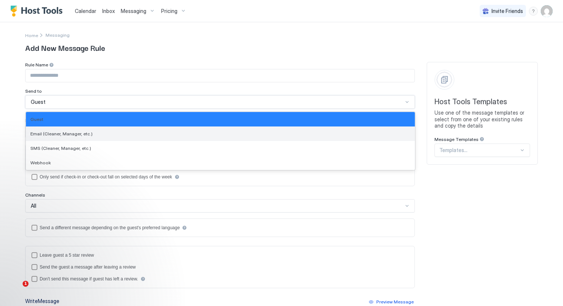
click at [77, 133] on span "Email (Cleaner, Manager, etc.)" at bounding box center [61, 134] width 62 height 6
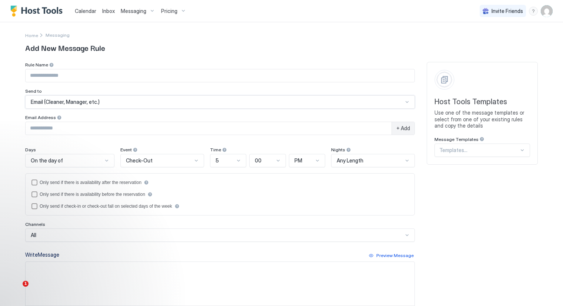
click at [113, 101] on div "Email (Cleaner, Manager, etc.)" at bounding box center [217, 102] width 372 height 7
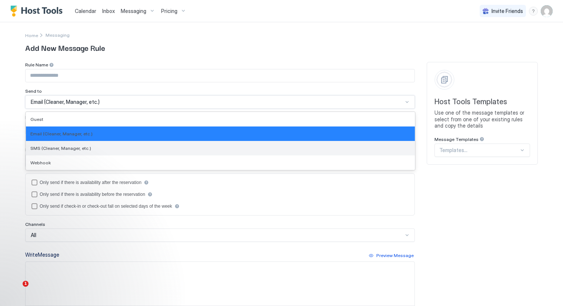
click at [73, 149] on span "SMS (Cleaner, Manager, etc.)" at bounding box center [60, 148] width 61 height 6
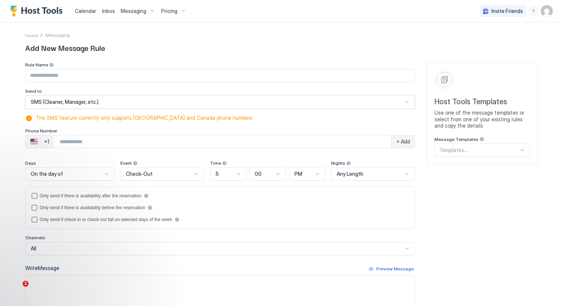
click at [97, 141] on input "Phone Number input" at bounding box center [223, 141] width 338 height 13
type input "**********"
click at [70, 175] on div "On the day of" at bounding box center [67, 173] width 72 height 7
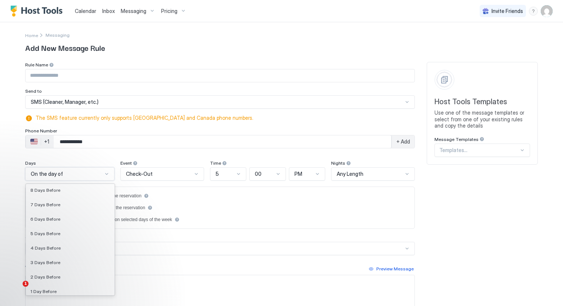
click at [70, 175] on div "On the day of" at bounding box center [67, 173] width 72 height 7
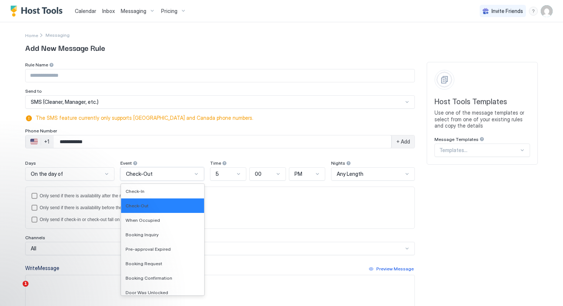
click at [189, 172] on div at bounding box center [159, 173] width 68 height 7
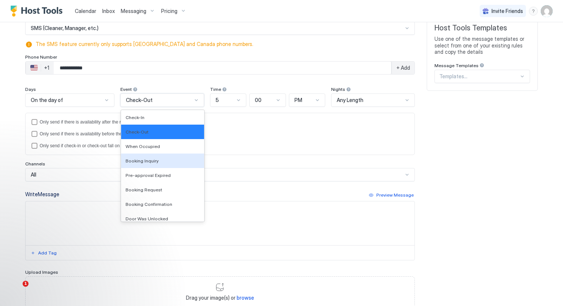
scroll to position [82, 0]
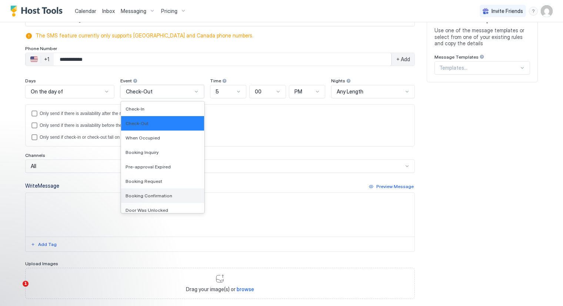
click at [150, 193] on span "Booking Confirmation" at bounding box center [149, 196] width 47 height 6
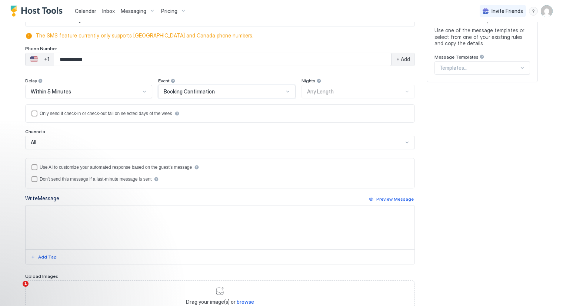
click at [330, 92] on div "Nights Any Length" at bounding box center [358, 88] width 113 height 20
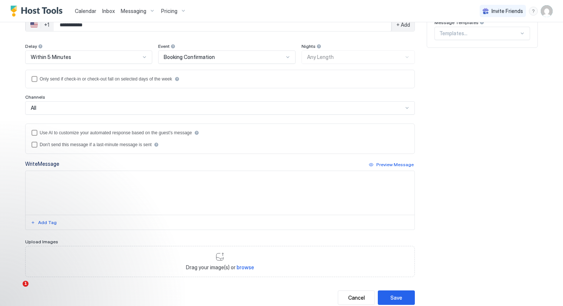
scroll to position [135, 0]
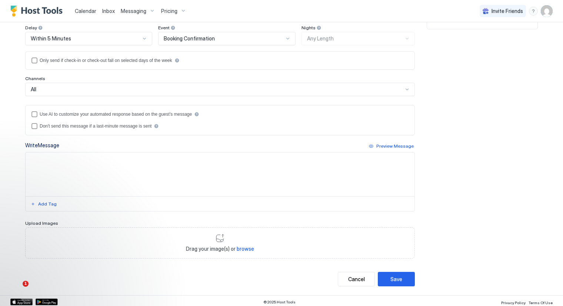
click at [91, 156] on textarea "Input Field" at bounding box center [220, 174] width 389 height 44
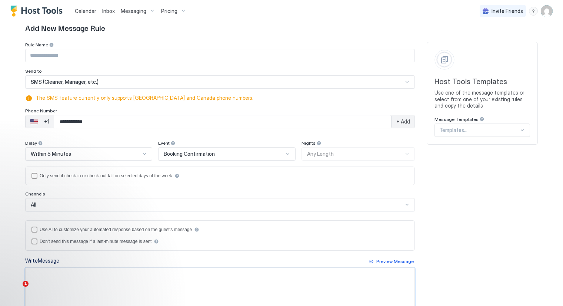
scroll to position [0, 0]
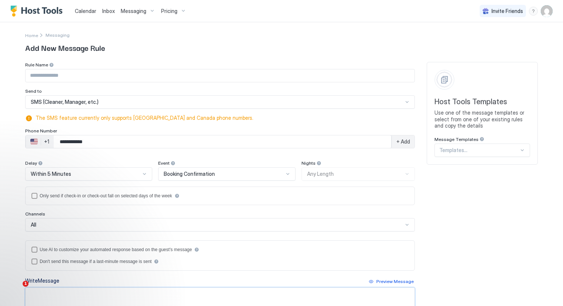
click at [74, 77] on input "Input Field" at bounding box center [220, 75] width 389 height 13
type input "**********"
click at [228, 199] on div "Only send if check-in or check-out fall on selected days of the week" at bounding box center [220, 195] width 390 height 19
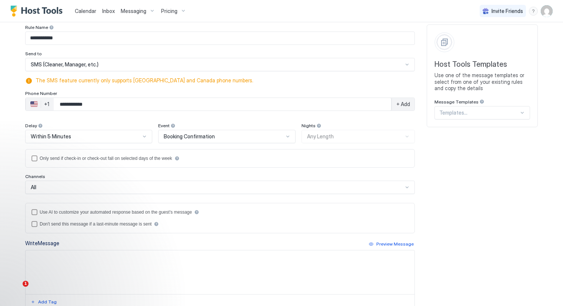
scroll to position [82, 0]
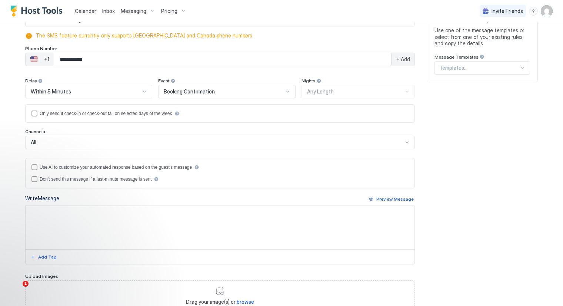
click at [397, 57] on span "+ Add" at bounding box center [403, 59] width 14 height 7
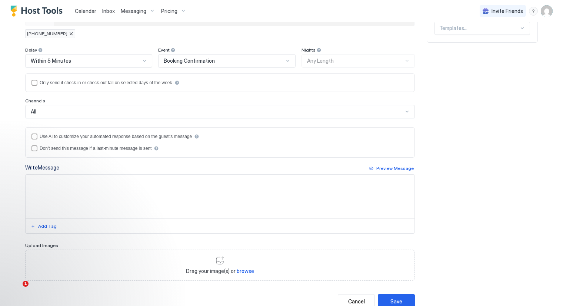
scroll to position [144, 0]
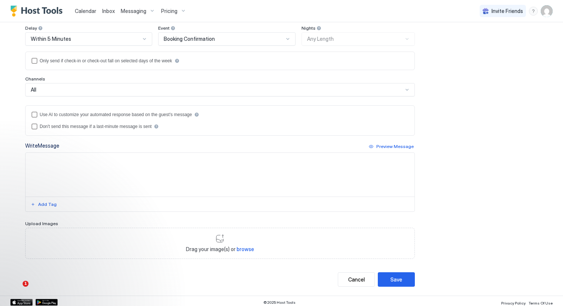
click at [146, 156] on textarea "Input Field" at bounding box center [220, 175] width 389 height 44
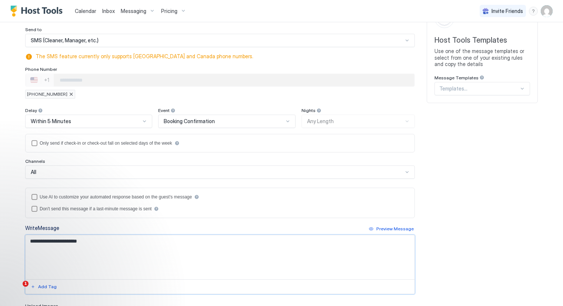
scroll to position [20, 0]
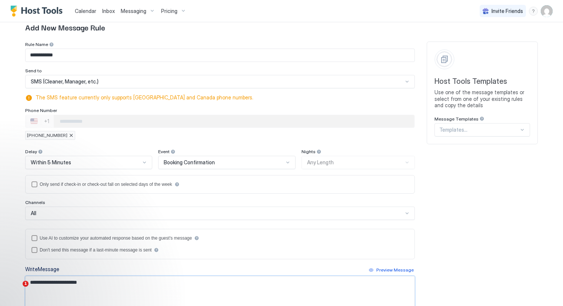
type textarea "**********"
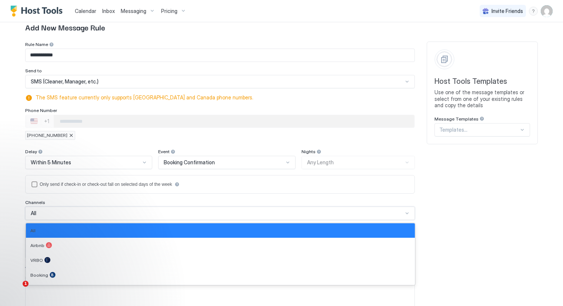
click at [90, 215] on div "7 results available. Use Up and Down to choose options, press Enter to select t…" at bounding box center [220, 212] width 390 height 13
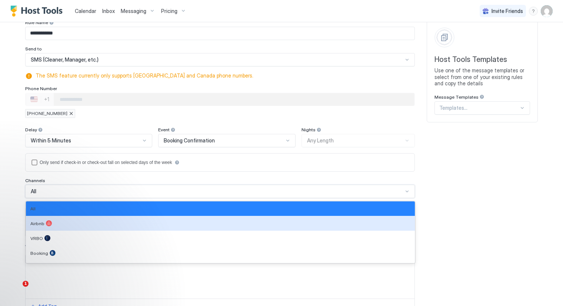
scroll to position [42, 0]
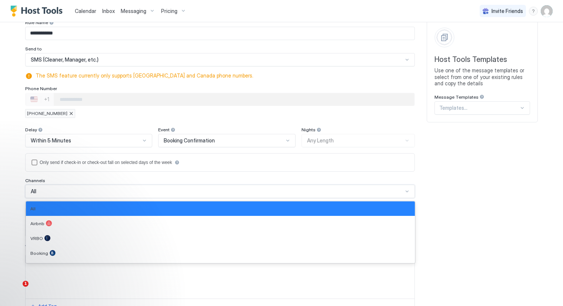
click at [86, 188] on div "All" at bounding box center [217, 191] width 372 height 7
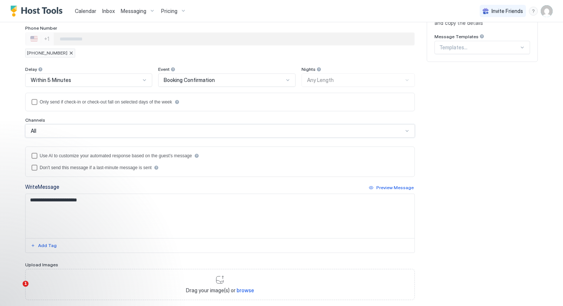
scroll to position [62, 0]
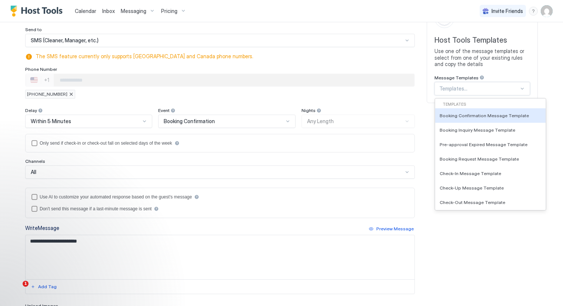
click at [488, 89] on div at bounding box center [479, 88] width 80 height 7
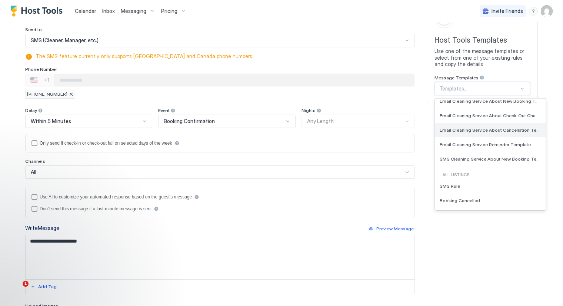
scroll to position [165, 0]
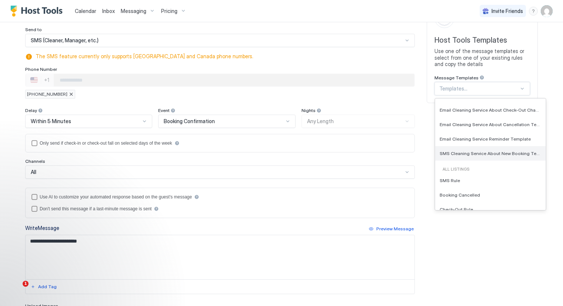
click at [477, 151] on span "SMS Cleaning Service About New Booking Template" at bounding box center [490, 153] width 100 height 6
type input "********"
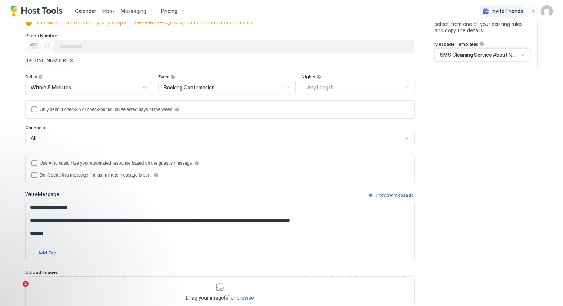
scroll to position [144, 0]
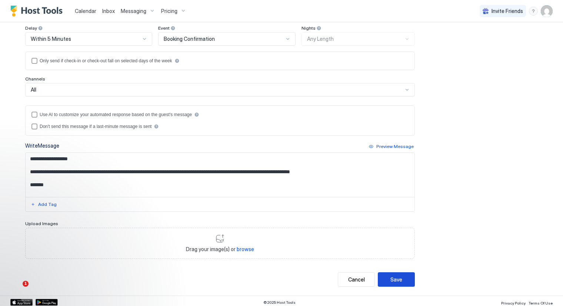
click at [394, 275] on div "Save" at bounding box center [397, 279] width 12 height 8
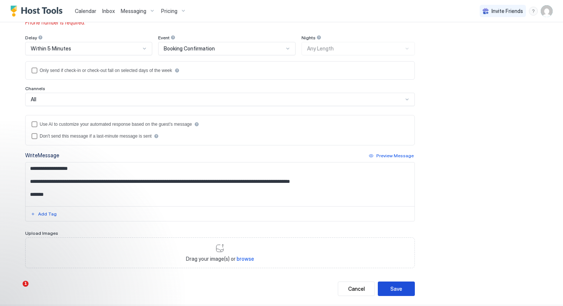
click at [394, 285] on div "Save" at bounding box center [397, 289] width 12 height 8
click at [390, 153] on div "Preview Message" at bounding box center [394, 155] width 37 height 7
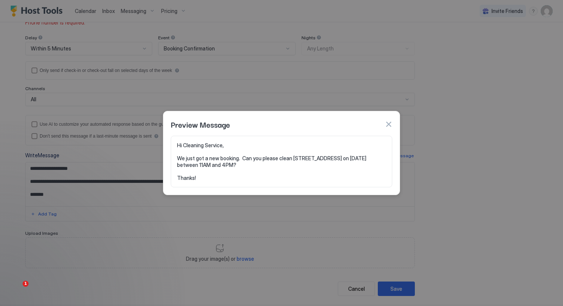
click at [389, 122] on button "button" at bounding box center [388, 123] width 7 height 7
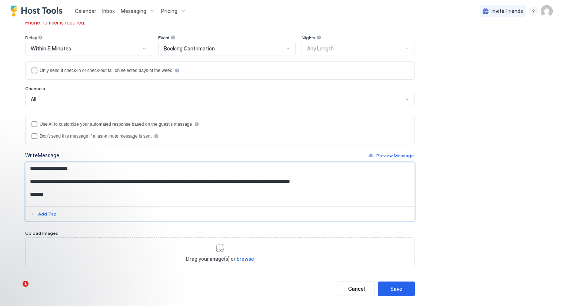
drag, startPoint x: 69, startPoint y: 165, endPoint x: 33, endPoint y: 166, distance: 35.6
click at [33, 166] on textarea "**********" at bounding box center [220, 184] width 389 height 44
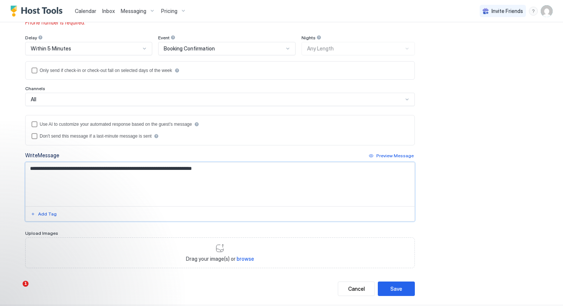
type textarea "**********"
click at [388, 149] on div "**********" at bounding box center [220, 168] width 390 height 106
click at [388, 154] on div "Preview Message" at bounding box center [394, 155] width 37 height 7
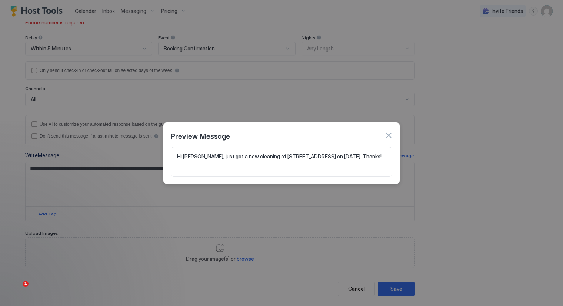
click at [424, 204] on div at bounding box center [281, 153] width 563 height 306
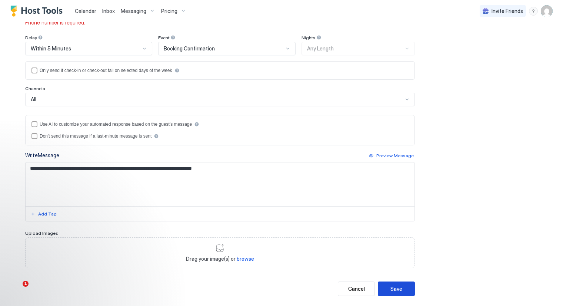
click at [397, 285] on div "Save" at bounding box center [397, 289] width 12 height 8
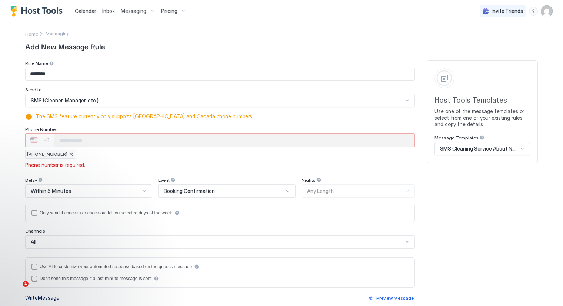
scroll to position [0, 0]
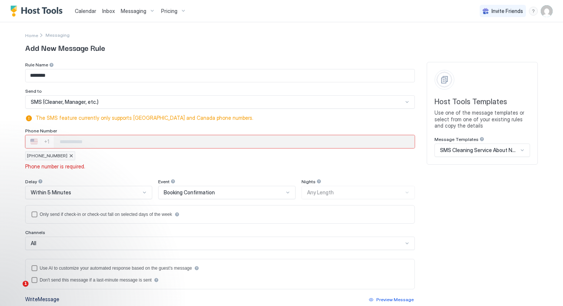
click at [73, 139] on input "Phone Number input" at bounding box center [234, 141] width 361 height 13
click at [40, 154] on span "+16029896788" at bounding box center [47, 155] width 40 height 7
type input "**********"
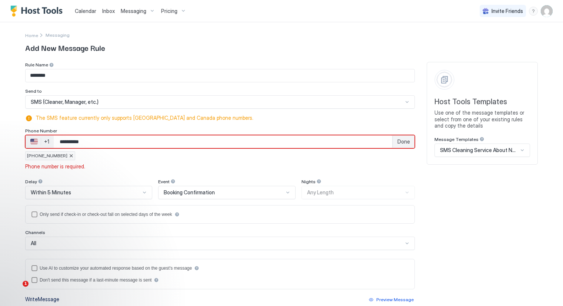
click at [399, 140] on span "Done" at bounding box center [404, 141] width 13 height 7
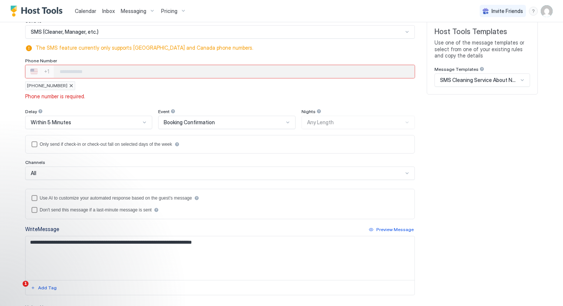
scroll to position [153, 0]
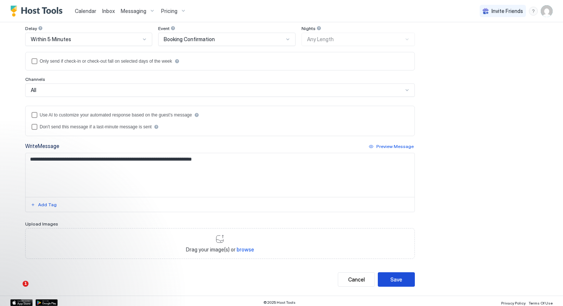
click at [398, 275] on div "Save" at bounding box center [397, 279] width 12 height 8
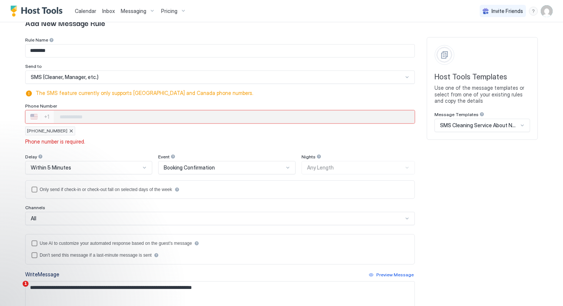
scroll to position [0, 0]
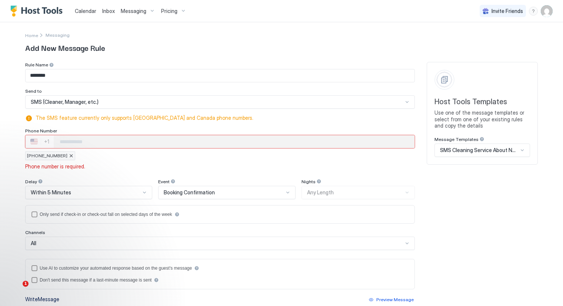
click at [270, 123] on div "Rule Name ******** Send to SMS (Cleaner, Manager, etc.) The SMS feature current…" at bounding box center [220, 116] width 390 height 108
click at [112, 135] on input "Phone Number input" at bounding box center [234, 141] width 361 height 13
click at [96, 142] on input "Phone Number input" at bounding box center [234, 141] width 361 height 13
click at [36, 155] on span "+16029896788" at bounding box center [47, 155] width 40 height 7
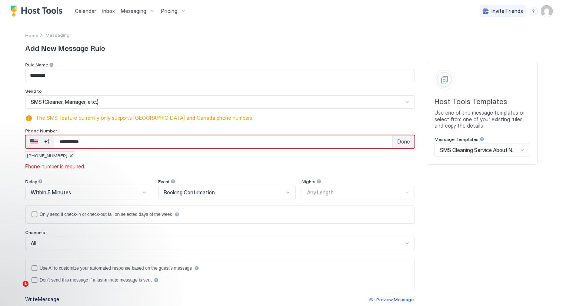
click at [63, 141] on input "**********" at bounding box center [223, 141] width 339 height 13
click at [65, 143] on input "**********" at bounding box center [223, 141] width 339 height 13
type input "**********"
click at [401, 138] on span "Done" at bounding box center [404, 141] width 13 height 7
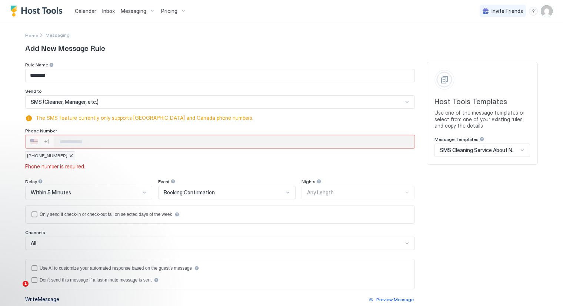
scroll to position [153, 0]
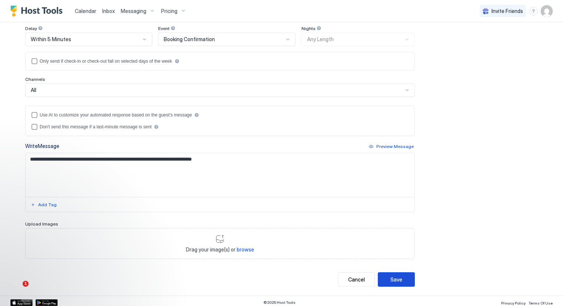
click at [394, 277] on div "Save" at bounding box center [397, 279] width 12 height 8
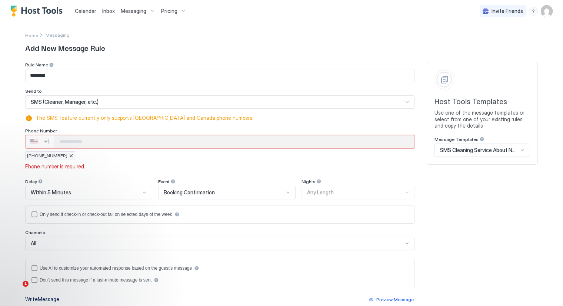
click at [73, 139] on input "Phone Number input" at bounding box center [234, 141] width 361 height 13
click at [33, 153] on span "+16029896788" at bounding box center [47, 155] width 40 height 7
type input "**********"
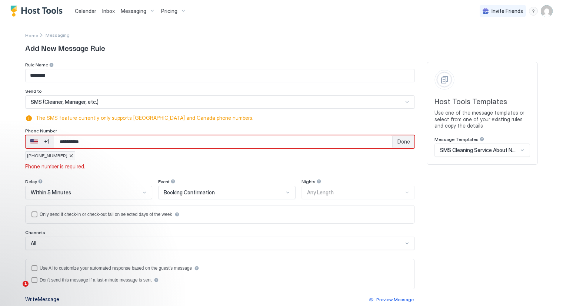
click at [102, 102] on div "SMS (Cleaner, Manager, etc.)" at bounding box center [217, 102] width 372 height 7
click at [284, 192] on div "Booking Confirmation" at bounding box center [227, 192] width 138 height 13
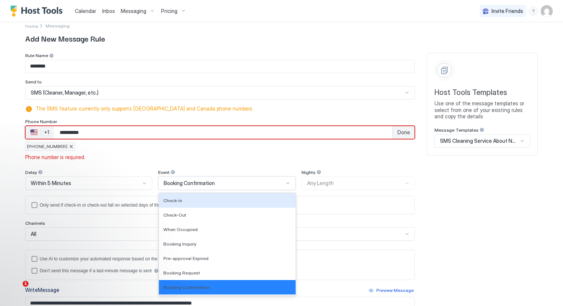
scroll to position [9, 0]
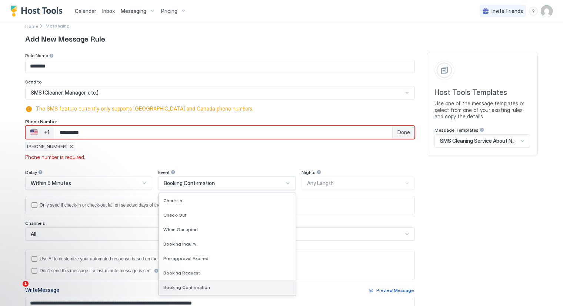
click at [194, 285] on span "Booking Confirmation" at bounding box center [186, 287] width 47 height 6
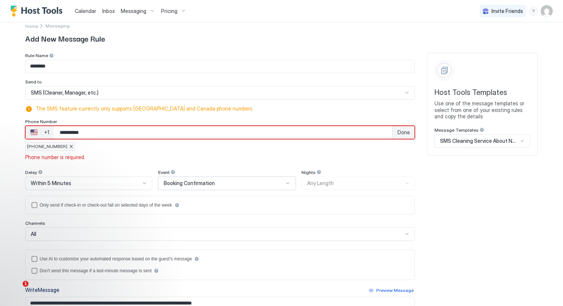
click at [142, 180] on div at bounding box center [145, 183] width 6 height 6
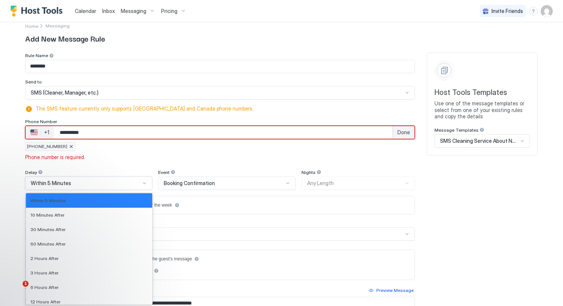
click at [142, 180] on div at bounding box center [145, 183] width 6 height 6
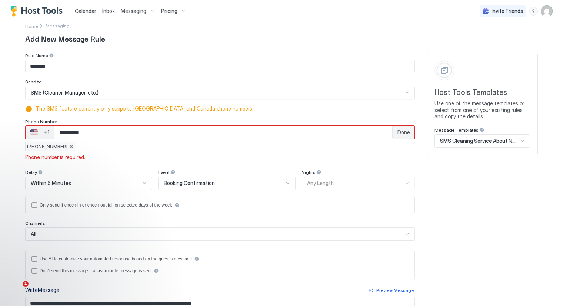
click at [189, 109] on span "The SMS feature currently only supports United States and Canada phone numbers." at bounding box center [224, 108] width 376 height 7
click at [90, 131] on input "**********" at bounding box center [223, 132] width 339 height 13
click at [44, 132] on div "+1" at bounding box center [46, 132] width 5 height 7
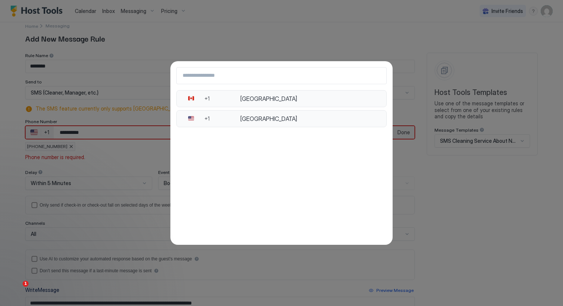
click at [218, 117] on div "+1" at bounding box center [223, 118] width 36 height 7
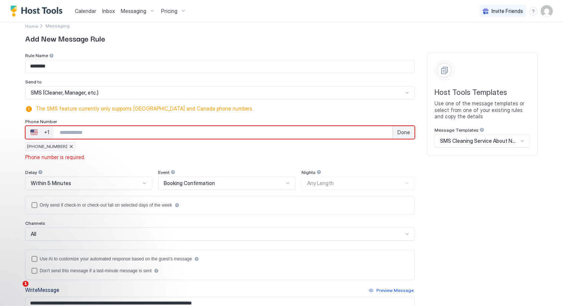
click at [107, 132] on input "Phone Number input" at bounding box center [223, 132] width 339 height 13
click at [399, 132] on span "Done" at bounding box center [404, 132] width 13 height 7
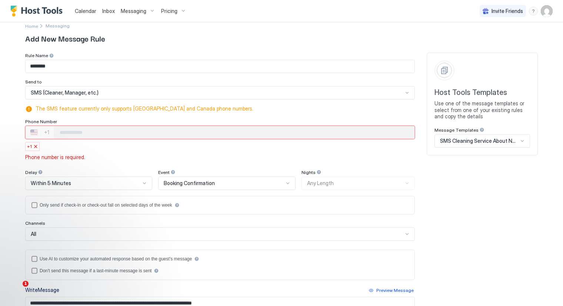
click at [118, 136] on input "Phone Number input" at bounding box center [234, 132] width 361 height 13
click at [73, 133] on input "Phone Number input" at bounding box center [234, 132] width 361 height 13
click at [33, 145] on div at bounding box center [35, 146] width 4 height 4
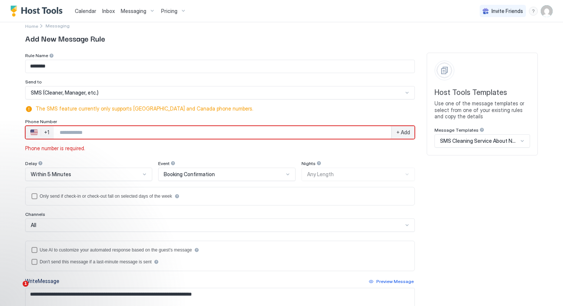
click at [66, 132] on input "Phone Number input" at bounding box center [223, 132] width 338 height 13
type input "**********"
click at [402, 132] on span "+ Add" at bounding box center [403, 132] width 14 height 7
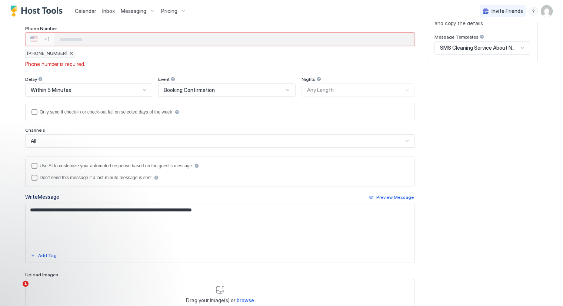
scroll to position [153, 0]
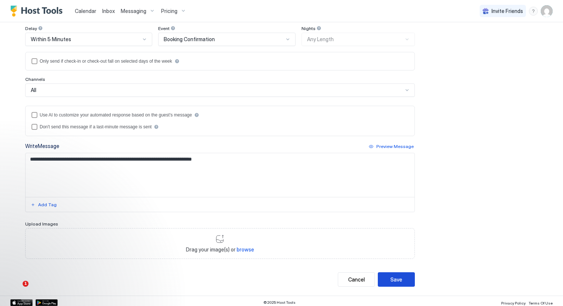
click at [385, 275] on button "Save" at bounding box center [396, 279] width 37 height 14
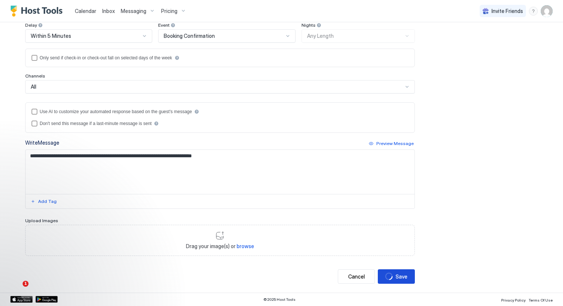
scroll to position [144, 0]
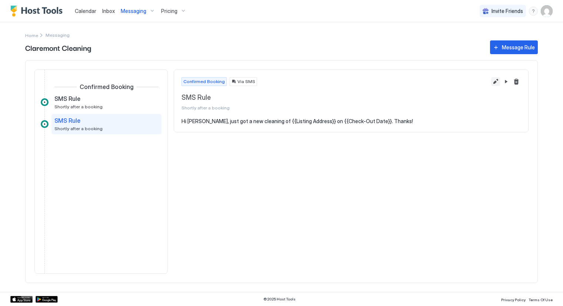
click at [495, 80] on button "Edit message rule" at bounding box center [495, 81] width 9 height 9
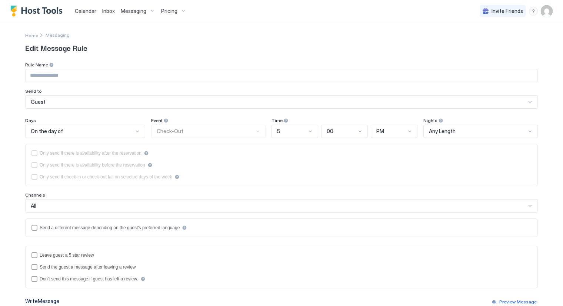
type input "********"
type textarea "**********"
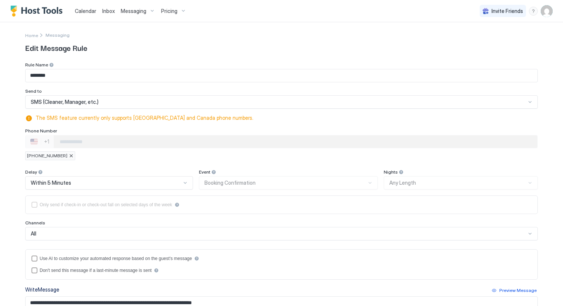
click at [92, 139] on input "Phone Number input" at bounding box center [296, 141] width 484 height 13
click at [96, 141] on input "Phone Number input" at bounding box center [296, 141] width 484 height 13
click at [69, 154] on div at bounding box center [71, 155] width 4 height 4
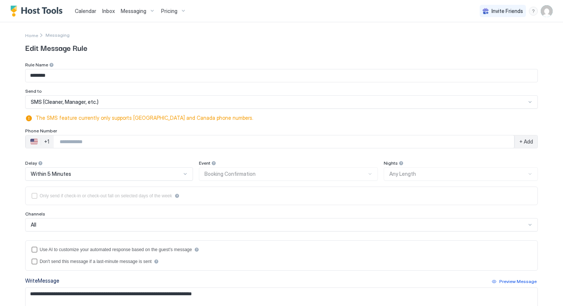
click at [101, 140] on input "Phone Number input" at bounding box center [284, 141] width 461 height 13
type input "**********"
click at [241, 190] on div "Only send if check-in or check-out fall on selected days of the week" at bounding box center [281, 195] width 513 height 19
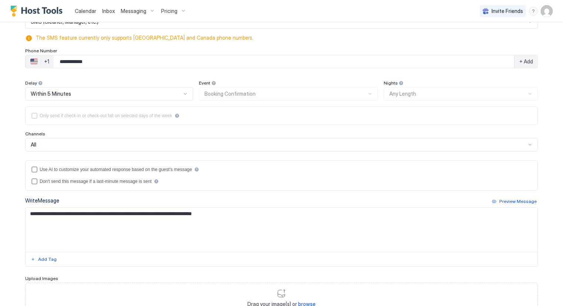
scroll to position [123, 0]
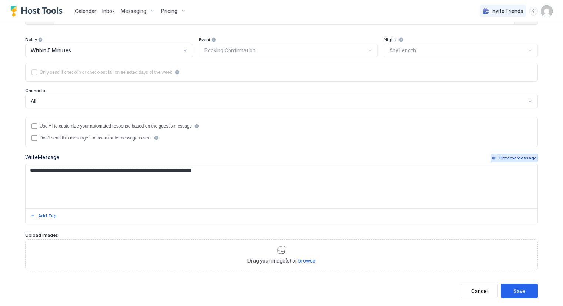
click at [515, 157] on div "Preview Message" at bounding box center [517, 158] width 37 height 7
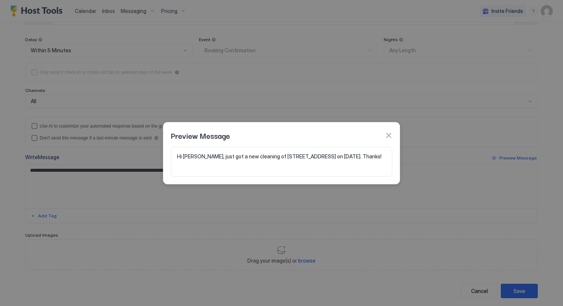
click at [67, 176] on div at bounding box center [281, 153] width 563 height 306
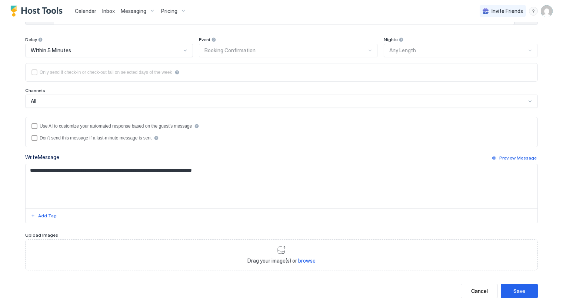
click at [115, 168] on textarea "**********" at bounding box center [282, 186] width 512 height 44
click at [38, 214] on div "Add Tag" at bounding box center [47, 215] width 19 height 7
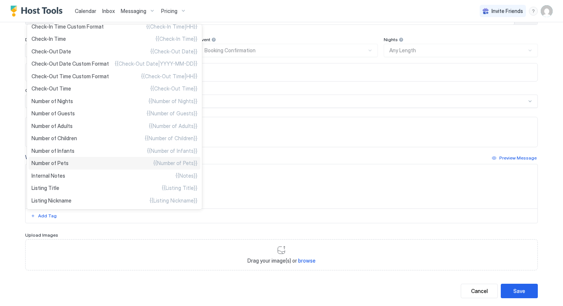
scroll to position [165, 0]
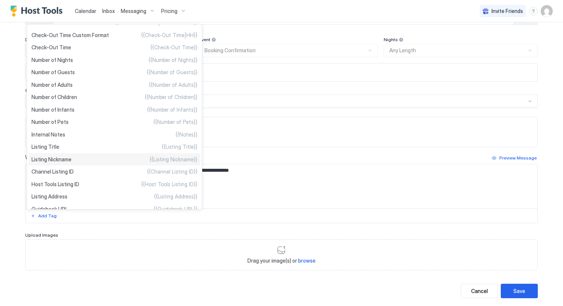
click at [59, 159] on span "Listing Nickname" at bounding box center [51, 159] width 40 height 7
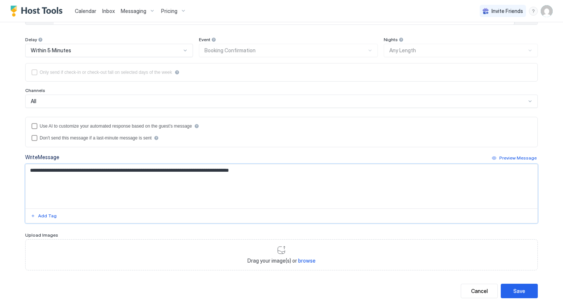
click at [107, 167] on textarea "**********" at bounding box center [282, 186] width 512 height 44
click at [49, 169] on textarea "**********" at bounding box center [282, 186] width 512 height 44
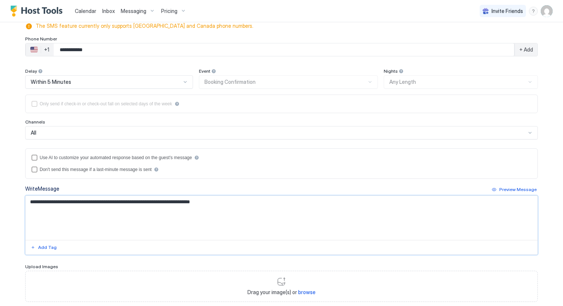
scroll to position [0, 0]
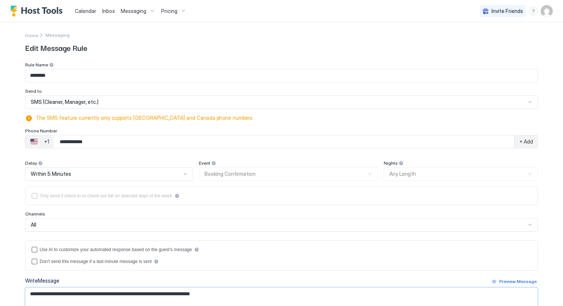
type textarea "**********"
click at [110, 141] on input "**********" at bounding box center [284, 141] width 461 height 13
click at [522, 139] on span "+ Add" at bounding box center [526, 141] width 14 height 7
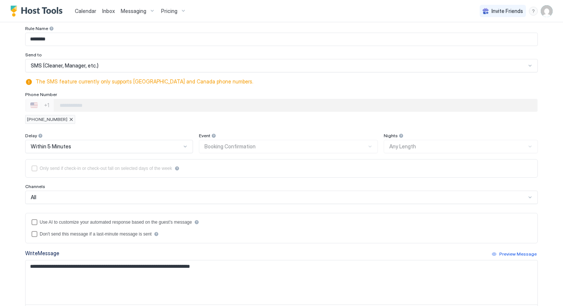
scroll to position [41, 0]
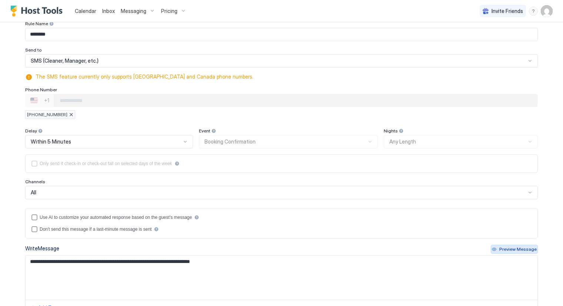
click at [510, 245] on button "Preview Message" at bounding box center [514, 249] width 47 height 9
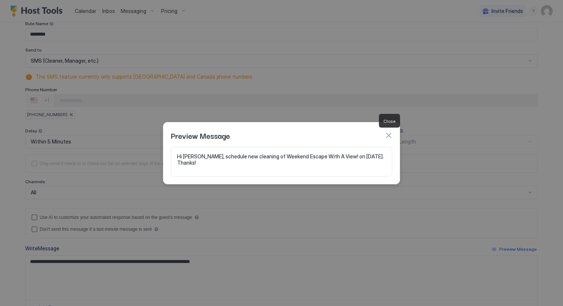
click at [391, 135] on button "button" at bounding box center [388, 135] width 7 height 7
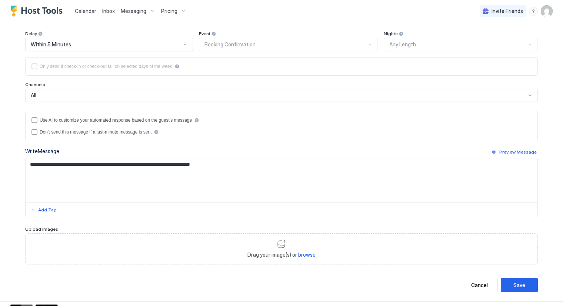
scroll to position [144, 0]
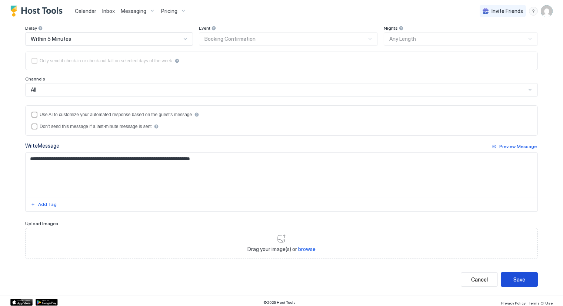
click at [517, 277] on div "Save" at bounding box center [520, 279] width 12 height 8
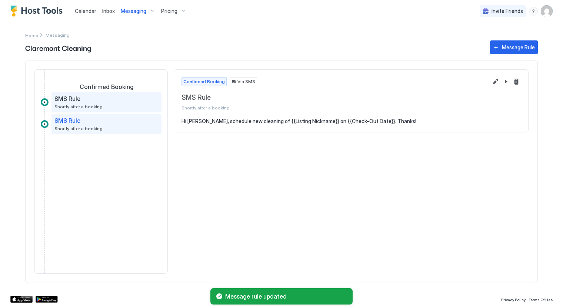
click at [106, 102] on div "SMS Rule Shortly after a booking" at bounding box center [101, 102] width 94 height 14
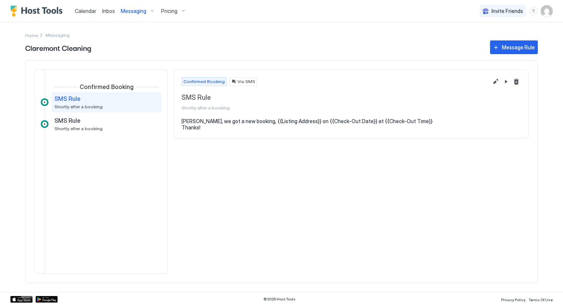
click at [117, 102] on div "SMS Rule Shortly after a booking" at bounding box center [101, 102] width 94 height 14
click at [517, 78] on button "Delete message rule" at bounding box center [516, 81] width 9 height 9
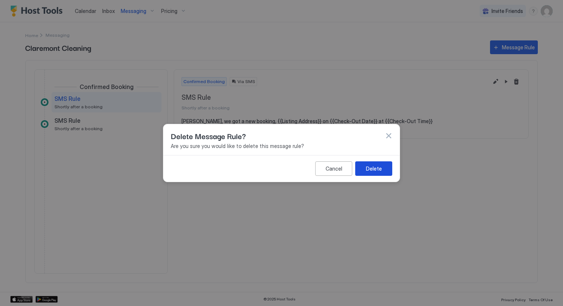
click at [378, 170] on div "Delete" at bounding box center [374, 169] width 16 height 8
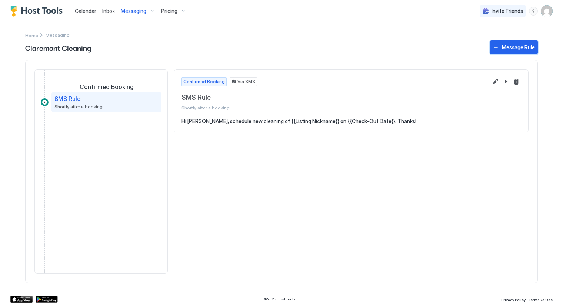
click at [523, 46] on div "Message Rule" at bounding box center [518, 47] width 33 height 8
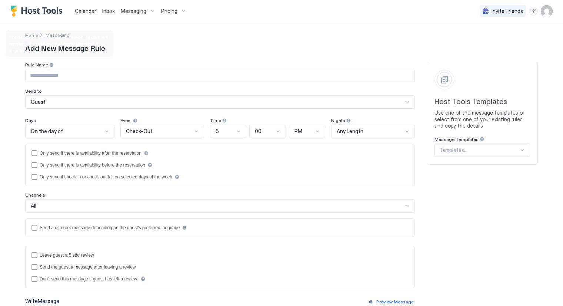
click at [49, 62] on div at bounding box center [51, 64] width 5 height 5
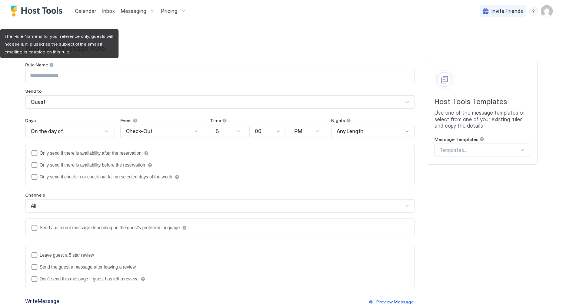
click at [49, 62] on div at bounding box center [51, 64] width 5 height 5
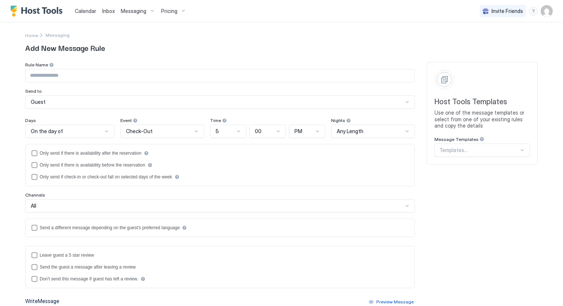
click at [64, 78] on input "Input Field" at bounding box center [220, 75] width 389 height 13
click at [115, 75] on input "Input Field" at bounding box center [220, 75] width 389 height 13
click at [116, 102] on div "Guest" at bounding box center [217, 102] width 372 height 7
click at [117, 84] on div "Rule Name Send to Guest" at bounding box center [220, 85] width 390 height 47
click at [121, 80] on input "Input Field" at bounding box center [220, 75] width 389 height 13
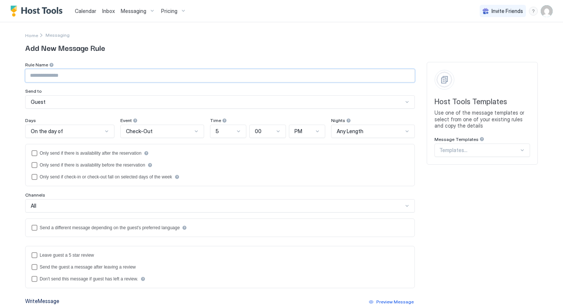
click at [109, 74] on input "Input Field" at bounding box center [220, 75] width 389 height 13
click at [42, 74] on input "Input Field" at bounding box center [220, 75] width 389 height 13
click at [42, 75] on input "Input Field" at bounding box center [220, 75] width 389 height 13
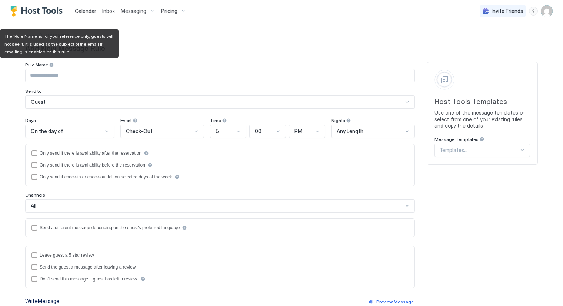
click at [49, 64] on div at bounding box center [51, 64] width 5 height 5
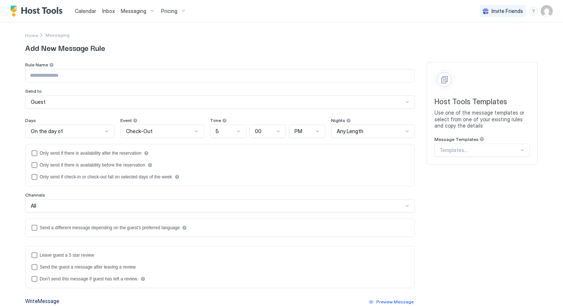
click at [46, 74] on input "Input Field" at bounding box center [220, 75] width 389 height 13
click at [66, 75] on input "Input Field" at bounding box center [220, 75] width 389 height 13
click at [343, 76] on input "Input Field" at bounding box center [220, 75] width 389 height 13
click at [183, 56] on div "Home Messaging Add New Message Rule Rule Name Send to Guest Days On the day of …" at bounding box center [281, 236] width 513 height 428
click at [448, 149] on div at bounding box center [479, 150] width 80 height 7
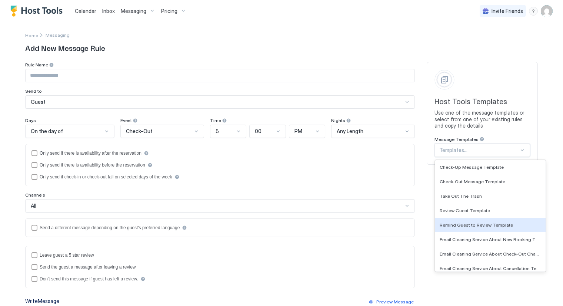
scroll to position [123, 0]
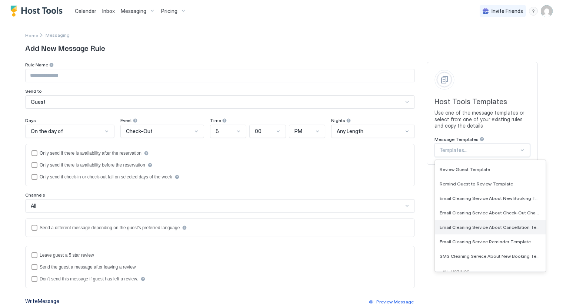
click at [475, 224] on span "Email Cleaning Service About Cancellation Template" at bounding box center [490, 227] width 100 height 6
type input "**********"
type textarea "**********"
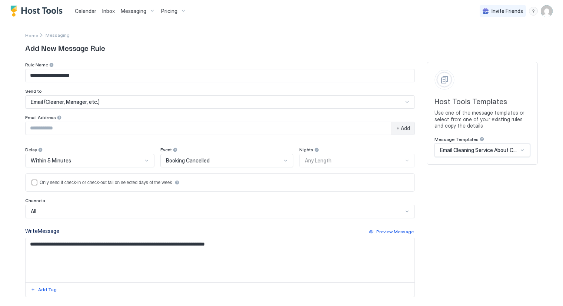
click at [127, 102] on div "Email (Cleaner, Manager, etc.)" at bounding box center [217, 102] width 372 height 7
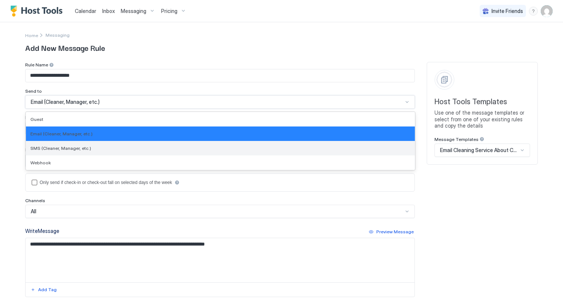
click at [68, 146] on span "SMS (Cleaner, Manager, etc.)" at bounding box center [60, 148] width 61 height 6
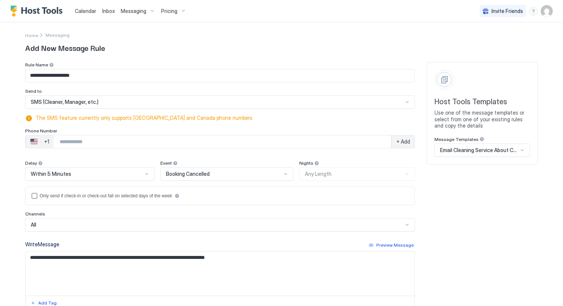
click at [101, 141] on input "Phone Number input" at bounding box center [223, 141] width 338 height 13
type input "**********"
click at [399, 142] on span "+ Add" at bounding box center [403, 141] width 14 height 7
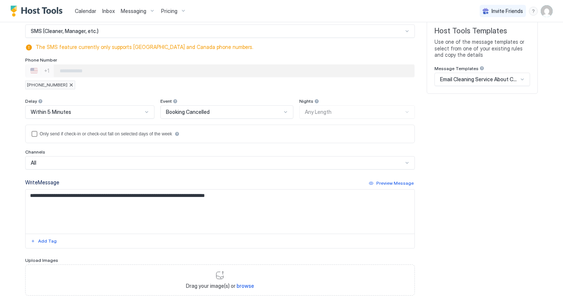
scroll to position [82, 0]
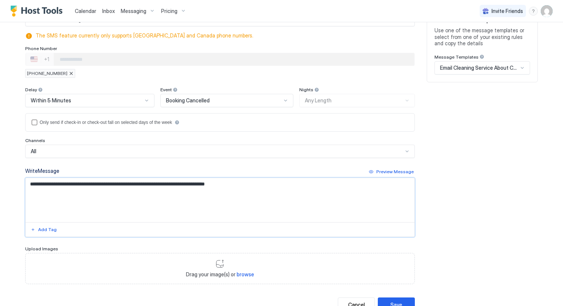
drag, startPoint x: 31, startPoint y: 182, endPoint x: 25, endPoint y: 182, distance: 5.9
click at [26, 182] on textarea "**********" at bounding box center [220, 200] width 389 height 44
click at [38, 228] on div "Add Tag" at bounding box center [47, 229] width 19 height 7
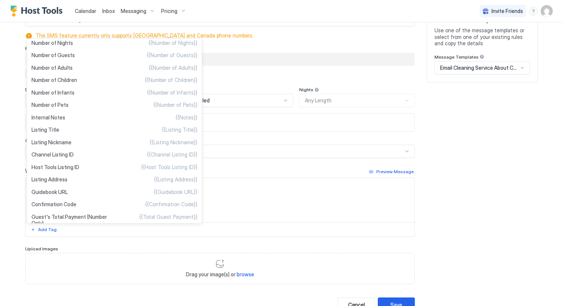
scroll to position [206, 0]
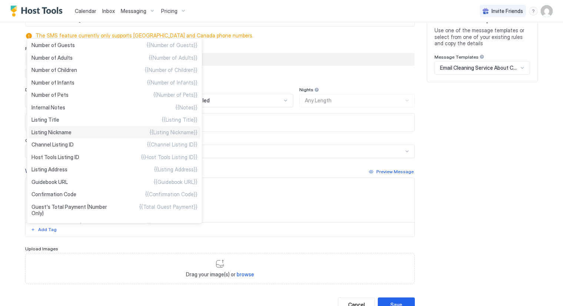
click at [76, 132] on div "Listing Nickname {{Listing Nickname}}" at bounding box center [115, 132] width 172 height 13
type textarea "**********"
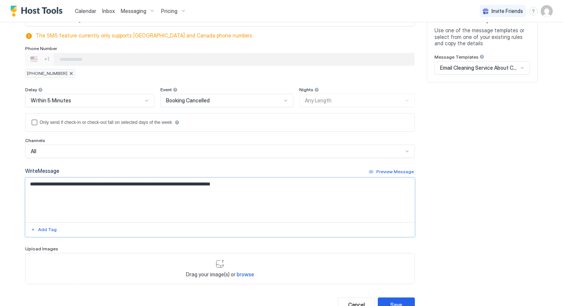
scroll to position [108, 0]
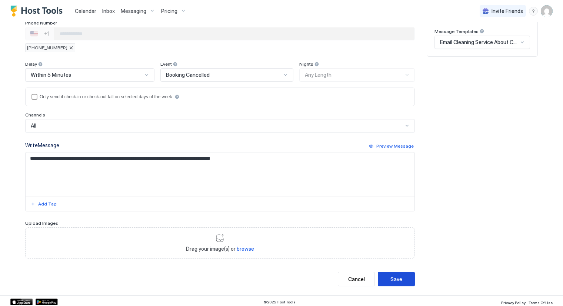
click at [400, 277] on button "Save" at bounding box center [396, 279] width 37 height 14
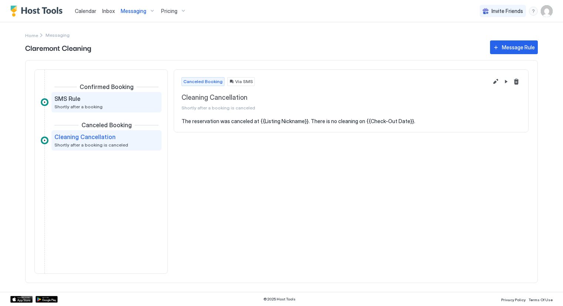
click at [73, 101] on span "SMS Rule" at bounding box center [67, 98] width 26 height 7
click at [82, 139] on span "Cleaning Cancellation" at bounding box center [84, 136] width 61 height 7
click at [84, 8] on span "Calendar" at bounding box center [85, 11] width 21 height 6
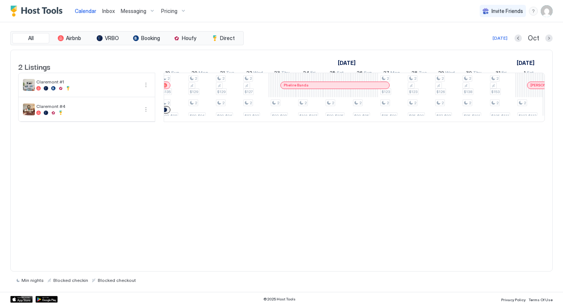
scroll to position [0, 521]
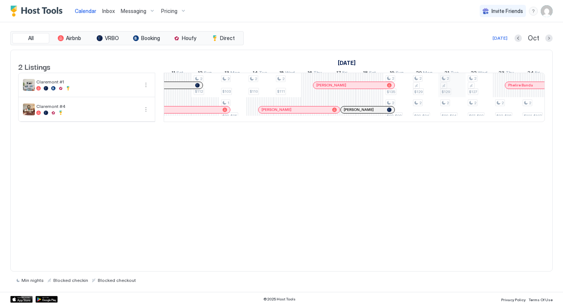
click at [455, 96] on div "1 $75 1 $82 2 $87 2 $90 1 $80-$85 2 $92 2 $86 2 $83 2 $87 2 $107 2 $92-$97 2 $1…" at bounding box center [383, 97] width 1481 height 49
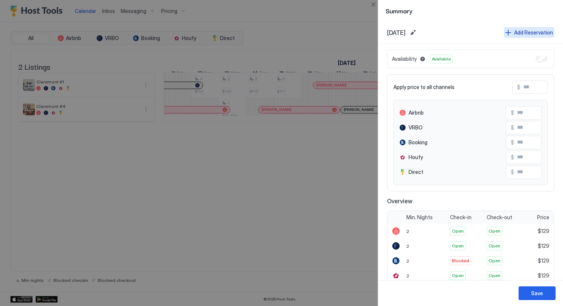
click at [527, 33] on div "Add Reservation" at bounding box center [533, 33] width 39 height 8
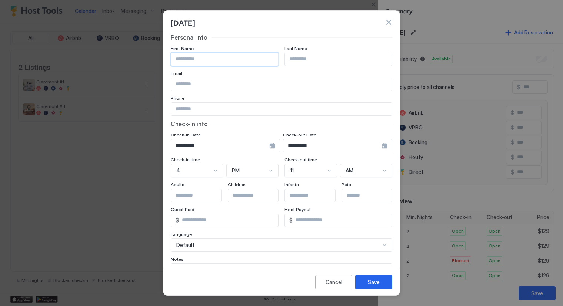
click at [234, 62] on input "Input Field" at bounding box center [224, 59] width 107 height 13
type input "****"
type input "**********"
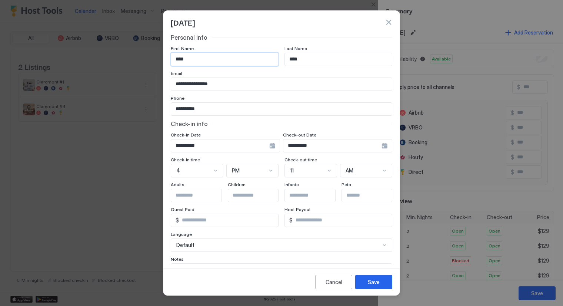
click at [378, 146] on div "**********" at bounding box center [337, 145] width 109 height 13
click at [378, 146] on div "Calendar Inbox Messaging Pricing Invite Friends WD All Airbnb VRBO Booking Houf…" at bounding box center [281, 153] width 563 height 306
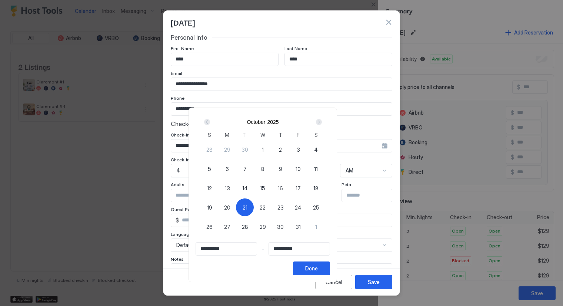
click at [272, 205] on div "22" at bounding box center [263, 207] width 18 height 18
type input "**********"
click at [248, 207] on span "21" at bounding box center [245, 207] width 5 height 8
type input "**********"
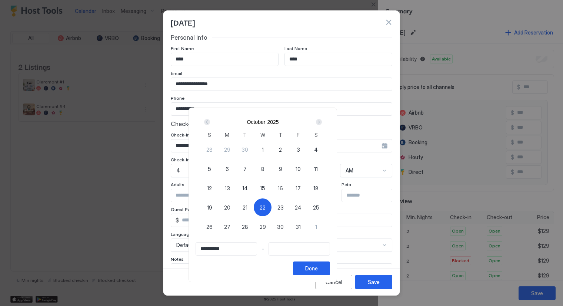
type input "**********"
click at [272, 207] on div "22" at bounding box center [263, 207] width 18 height 18
type input "**********"
click at [330, 270] on button "Done" at bounding box center [311, 268] width 37 height 14
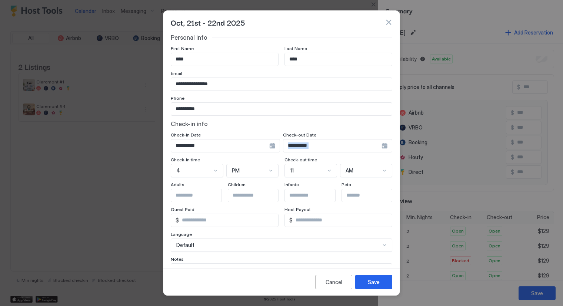
scroll to position [40, 0]
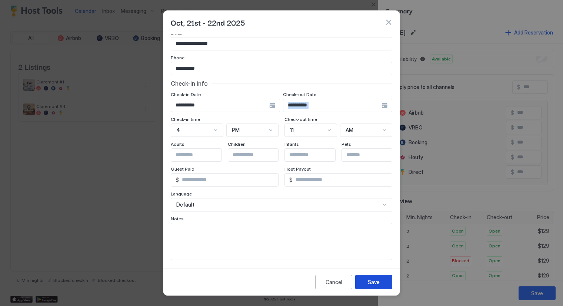
click at [371, 281] on div "Save" at bounding box center [374, 282] width 12 height 8
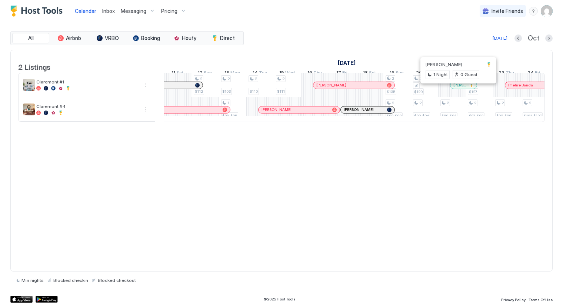
click at [457, 88] on div at bounding box center [458, 85] width 6 height 6
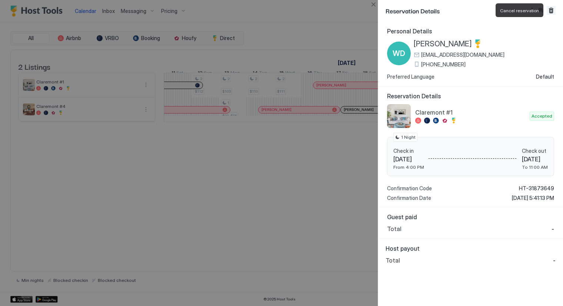
click at [550, 8] on button "Cancel reservation" at bounding box center [551, 10] width 9 height 9
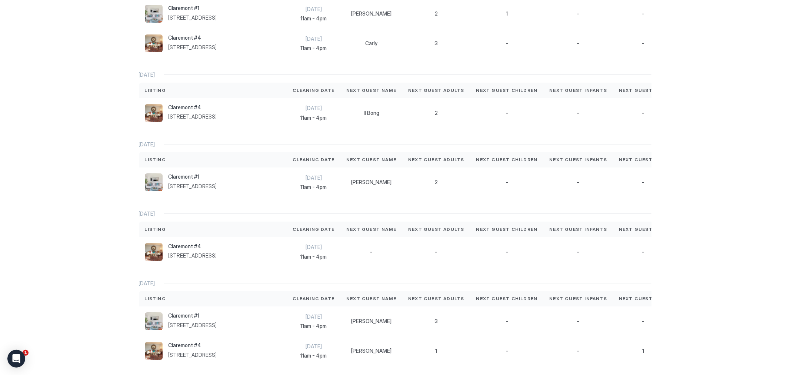
scroll to position [691, 0]
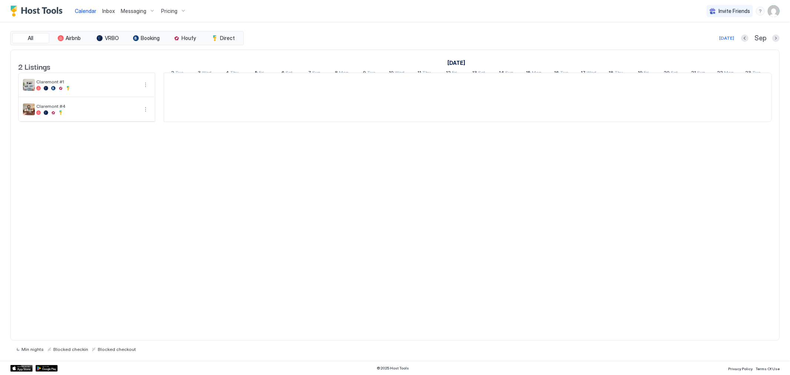
scroll to position [0, 412]
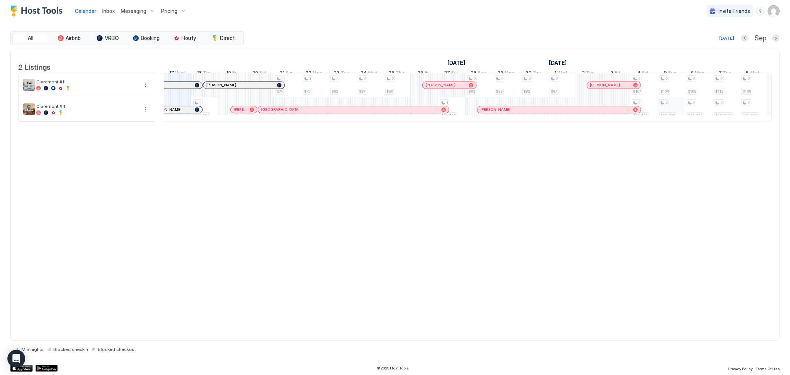
click at [670, 117] on div "1 $49-$52 1 $74 1 $75 1 $82 2 $87 2 $90 1 $80-$85 2 $92 2 $86 2 $83 2 $87 2 $10…" at bounding box center [602, 97] width 1700 height 49
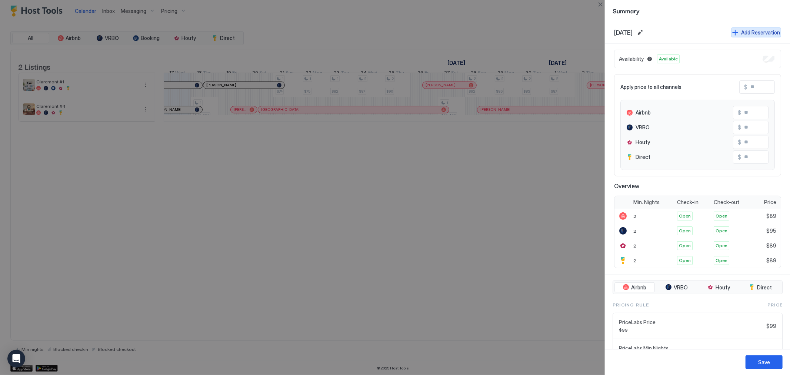
click at [749, 32] on div "Add Reservation" at bounding box center [760, 33] width 39 height 8
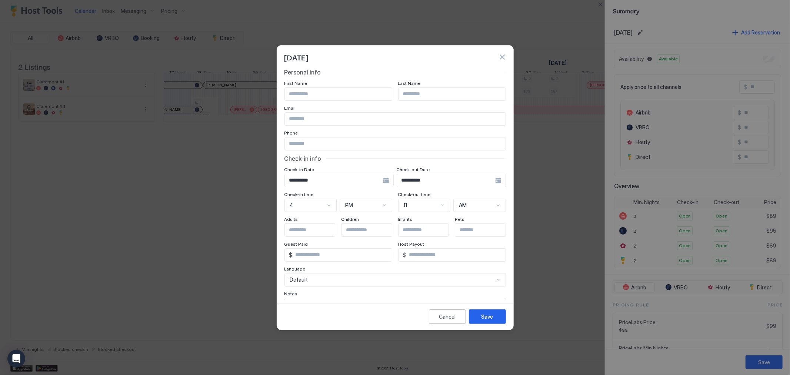
click at [334, 93] on input "Input Field" at bounding box center [338, 94] width 107 height 13
type input "****"
type input "*"
type input "**********"
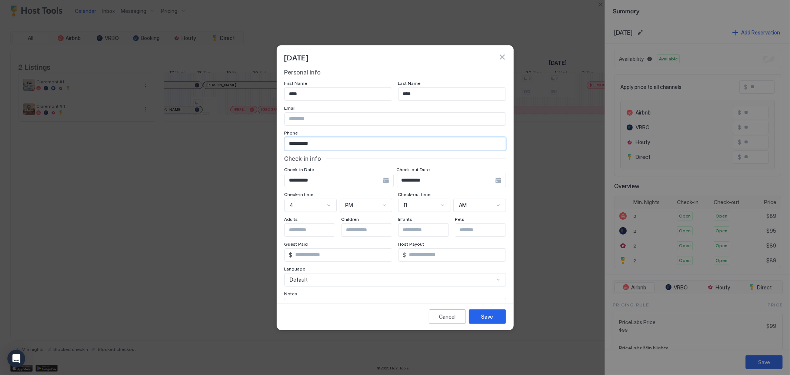
type input "**********"
click at [492, 179] on div "**********" at bounding box center [451, 180] width 109 height 13
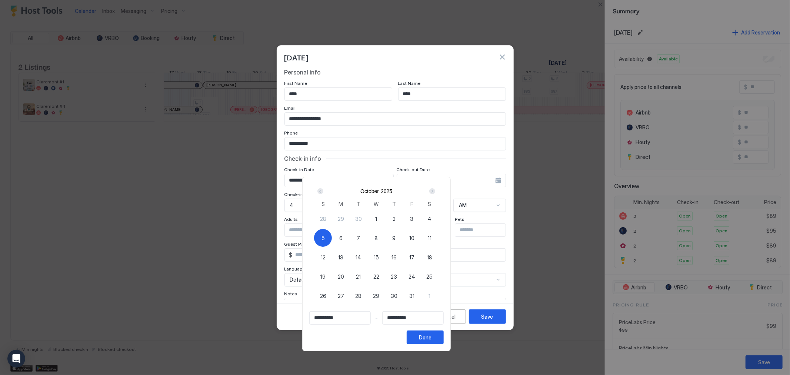
click at [350, 236] on div "6" at bounding box center [341, 238] width 18 height 18
type input "**********"
click at [373, 168] on div at bounding box center [395, 187] width 790 height 375
type input "**********"
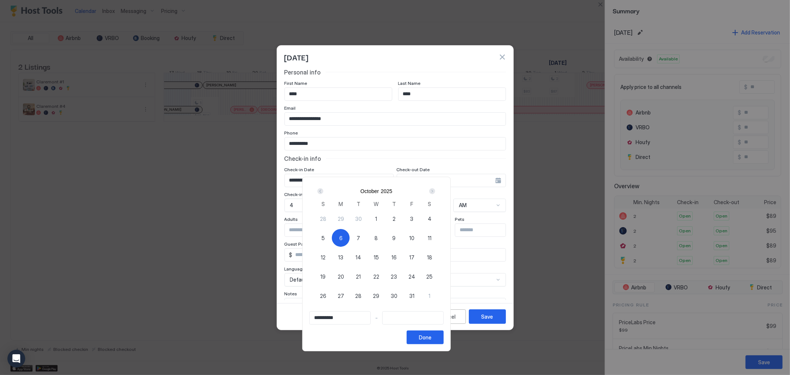
type input "**********"
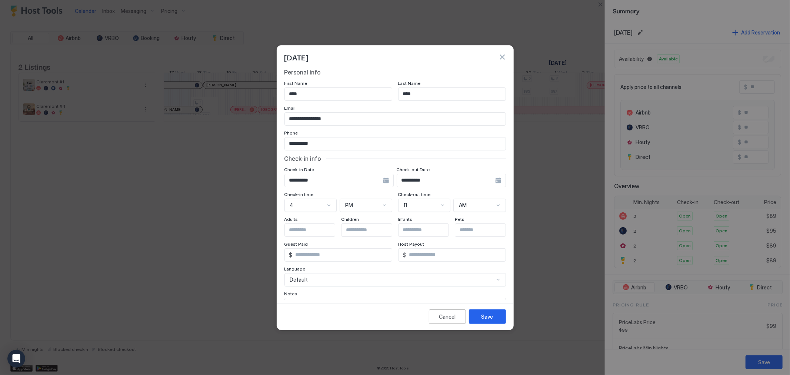
click at [432, 182] on input "**********" at bounding box center [446, 180] width 98 height 13
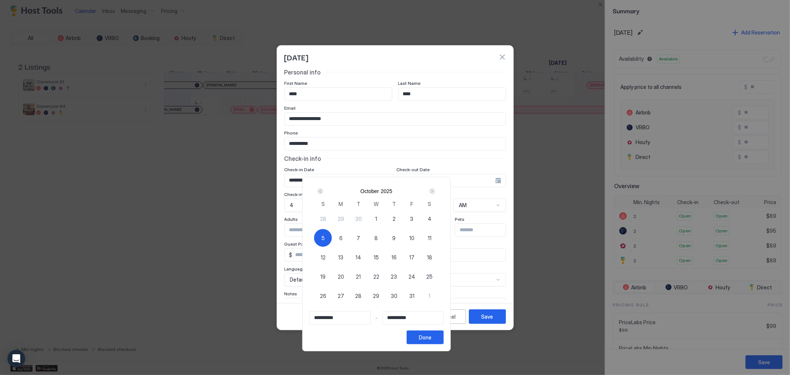
click at [332, 238] on div "5" at bounding box center [323, 238] width 18 height 18
click at [343, 238] on span "6" at bounding box center [340, 238] width 3 height 8
type input "**********"
click at [332, 238] on div "5" at bounding box center [323, 238] width 18 height 18
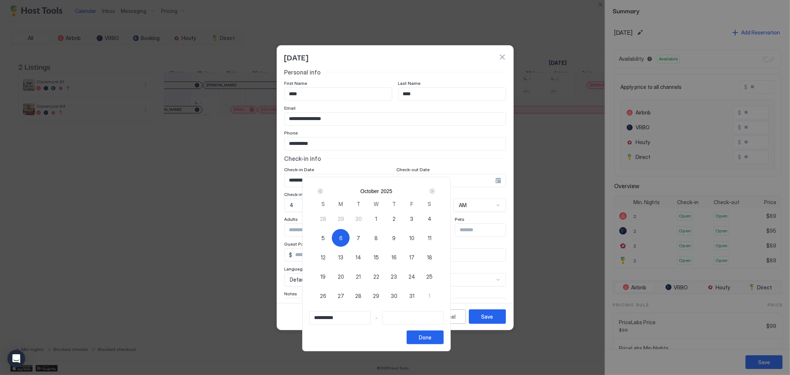
type input "**********"
click at [343, 238] on span "6" at bounding box center [340, 238] width 3 height 8
type input "**********"
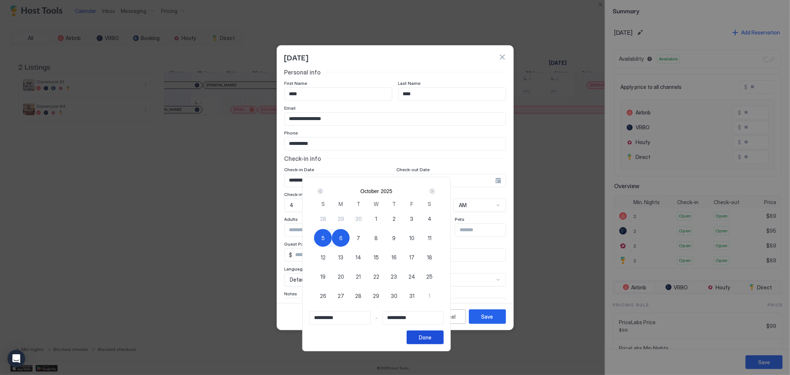
click at [432, 338] on div "Done" at bounding box center [425, 337] width 13 height 8
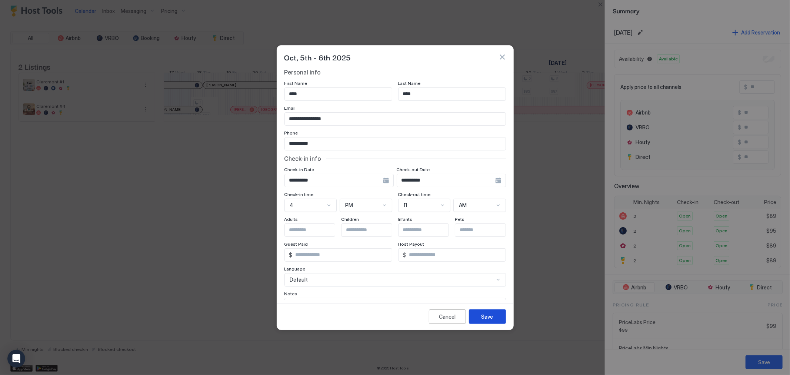
click at [487, 318] on div "Save" at bounding box center [488, 317] width 12 height 8
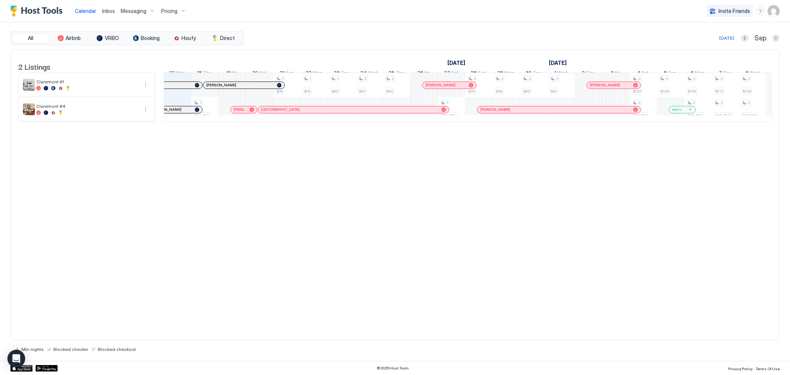
click at [672, 112] on div "test test" at bounding box center [683, 109] width 26 height 5
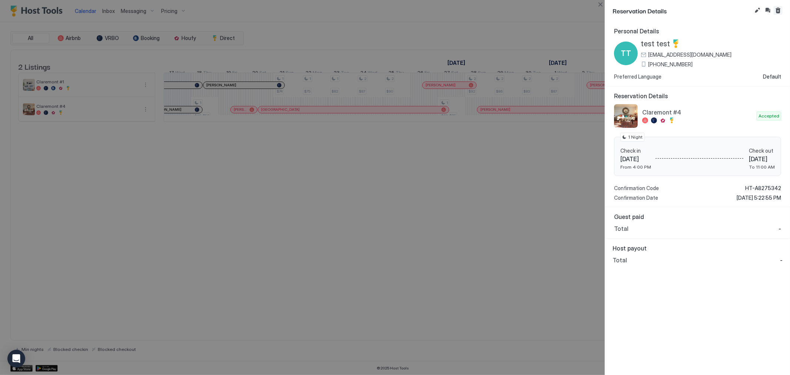
click at [780, 9] on button "Cancel reservation" at bounding box center [778, 10] width 9 height 9
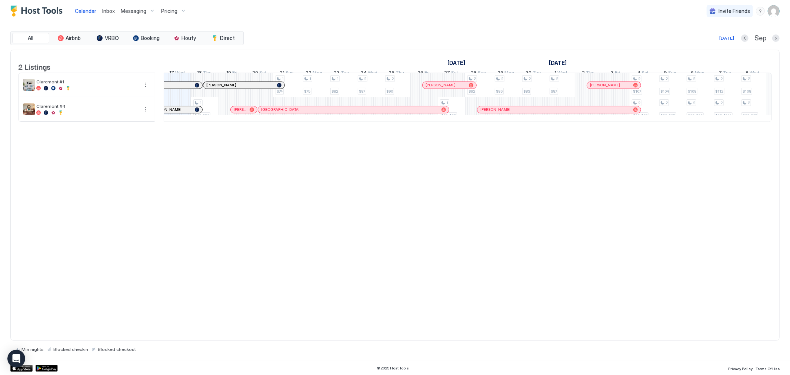
scroll to position [0, 944]
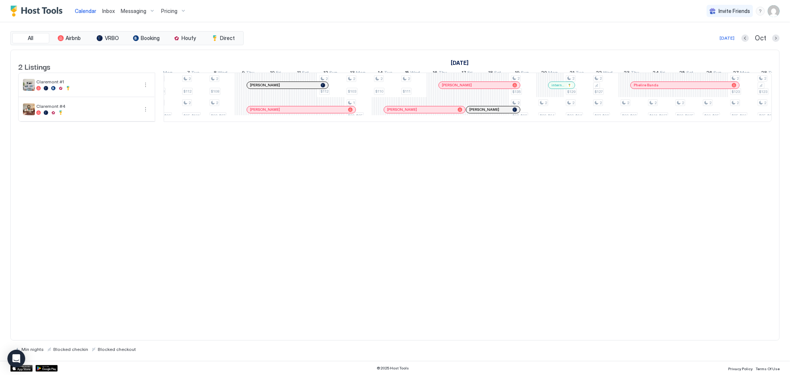
click at [556, 88] on div at bounding box center [556, 85] width 6 height 6
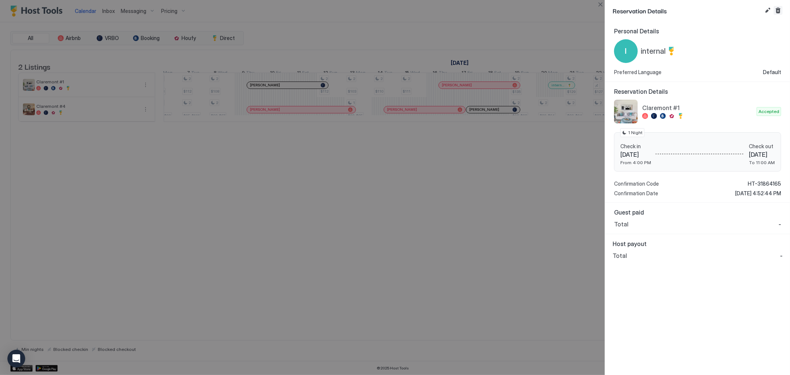
click at [778, 10] on button "Cancel reservation" at bounding box center [778, 10] width 9 height 9
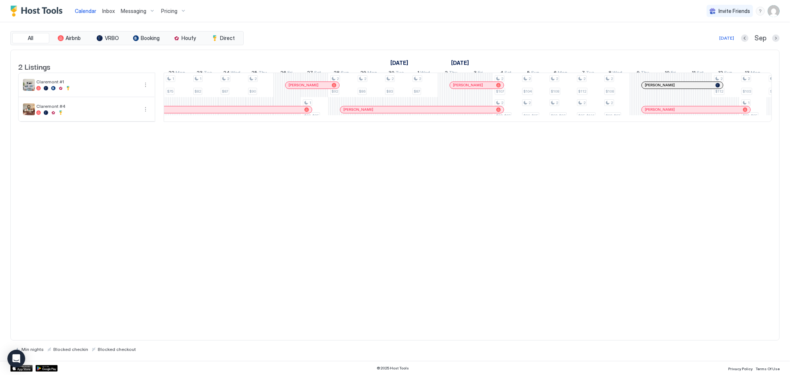
scroll to position [0, 549]
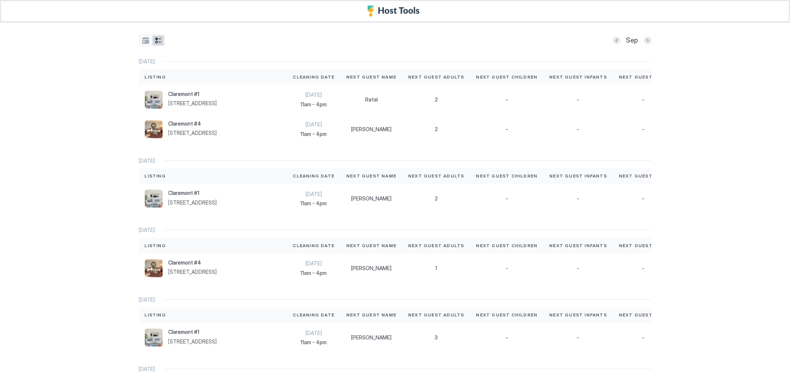
click at [158, 39] on button "tab-group" at bounding box center [158, 41] width 11 height 10
click at [141, 42] on button "tab-group" at bounding box center [145, 41] width 11 height 10
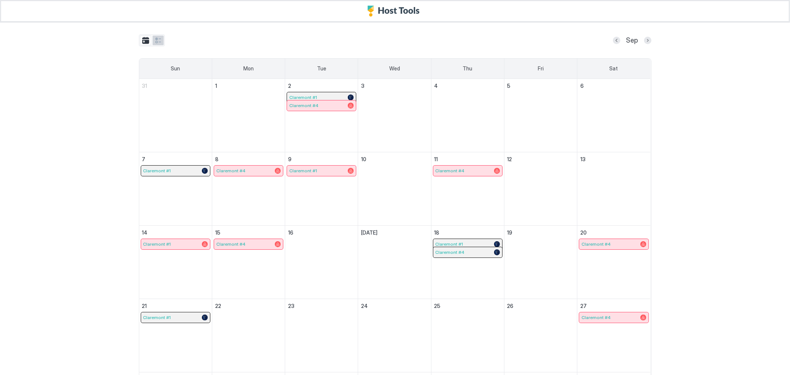
click at [155, 43] on button "tab-group" at bounding box center [158, 41] width 11 height 10
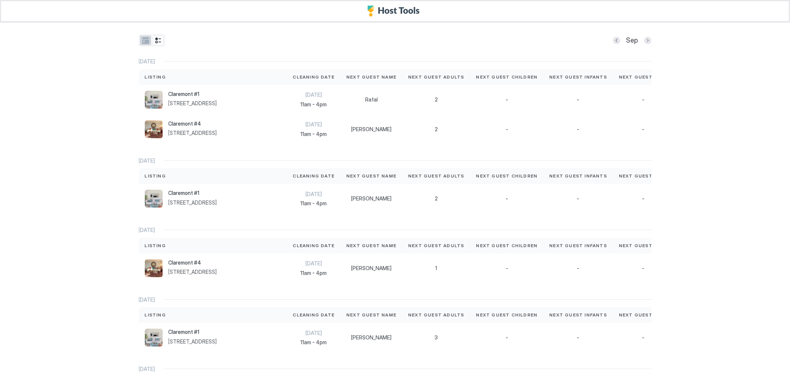
click at [141, 42] on button "tab-group" at bounding box center [145, 41] width 11 height 10
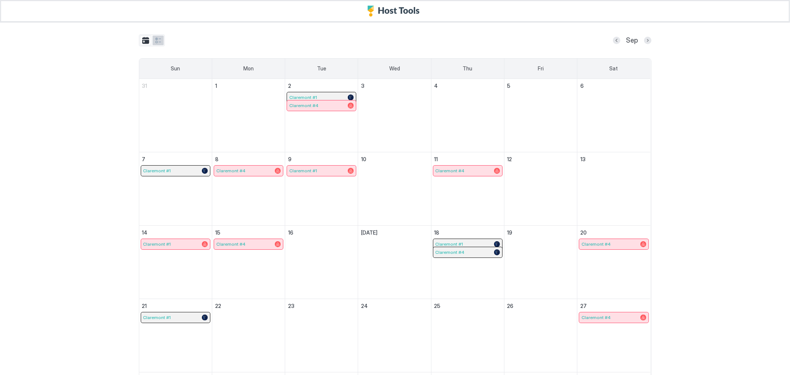
click at [153, 43] on button "tab-group" at bounding box center [158, 41] width 11 height 10
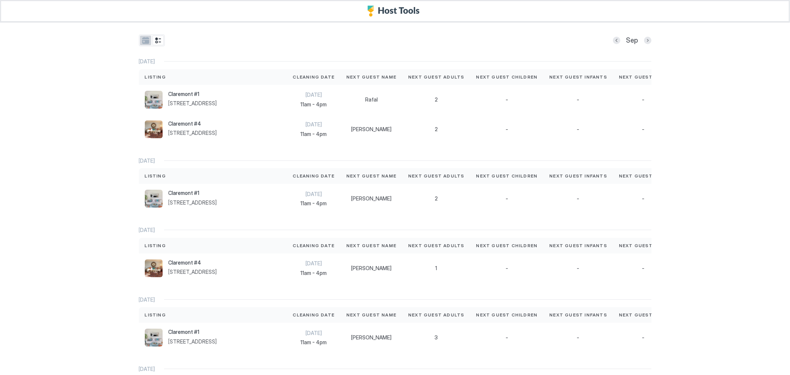
click at [143, 42] on button "tab-group" at bounding box center [145, 41] width 11 height 10
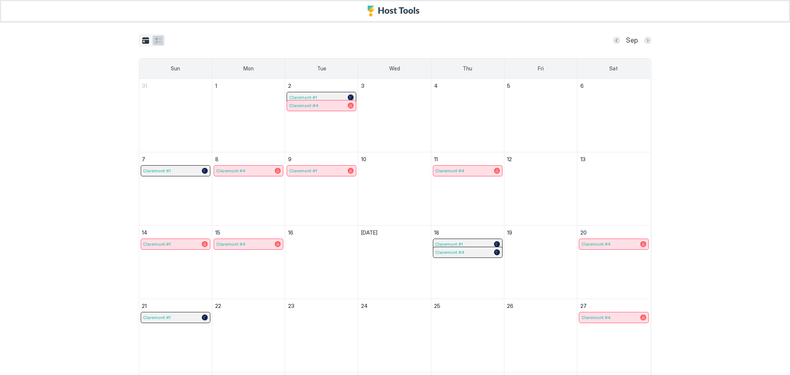
click at [154, 43] on button "tab-group" at bounding box center [158, 41] width 11 height 10
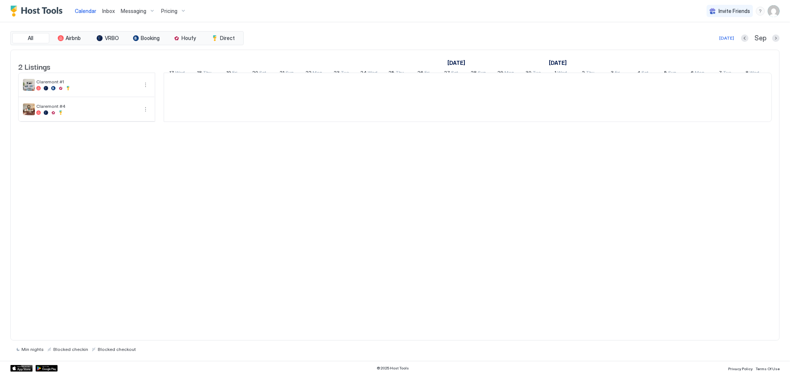
scroll to position [0, 412]
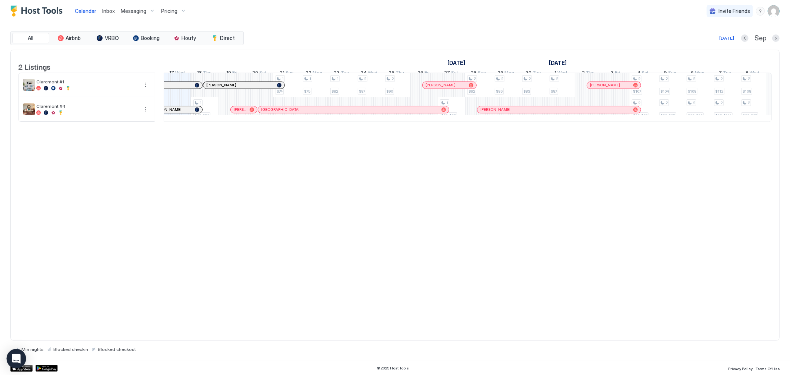
click at [20, 356] on div "Open Intercom Messenger" at bounding box center [17, 359] width 20 height 20
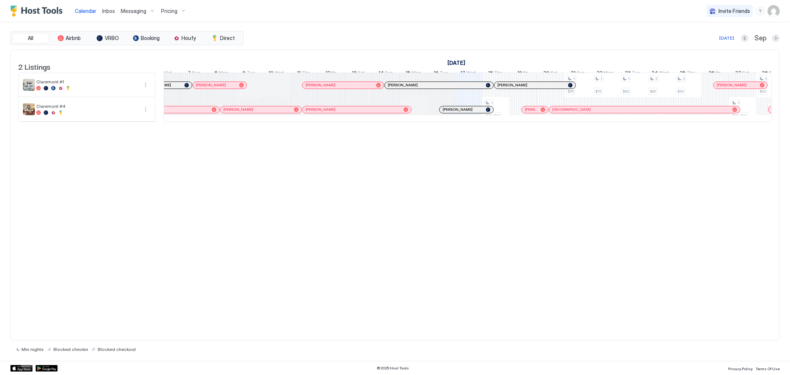
scroll to position [0, 94]
